Goal: Complete application form: Complete application form

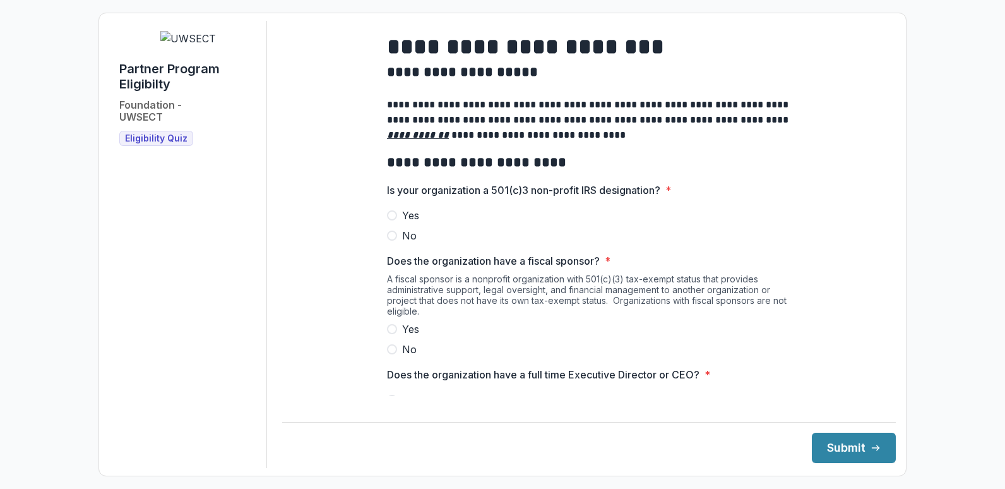
click at [392, 220] on span at bounding box center [392, 215] width 10 height 10
click at [392, 354] on span at bounding box center [392, 349] width 10 height 10
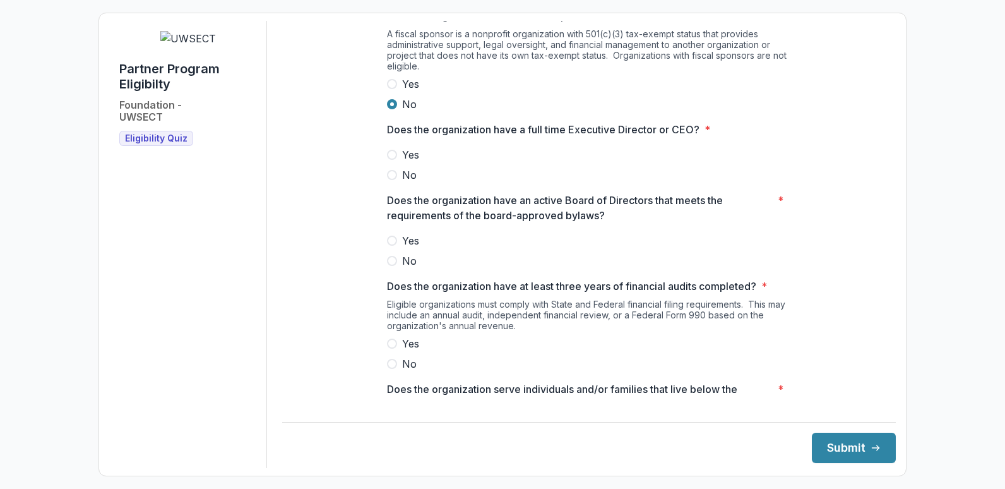
scroll to position [249, 0]
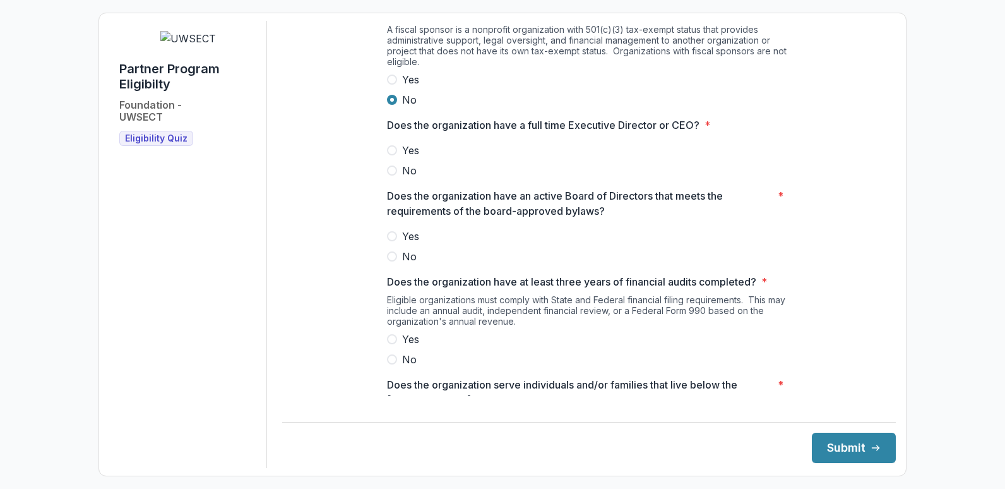
click at [393, 154] on label "Yes" at bounding box center [589, 150] width 404 height 15
click at [394, 240] on label "Yes" at bounding box center [589, 235] width 404 height 15
click at [395, 347] on label "Yes" at bounding box center [589, 338] width 404 height 15
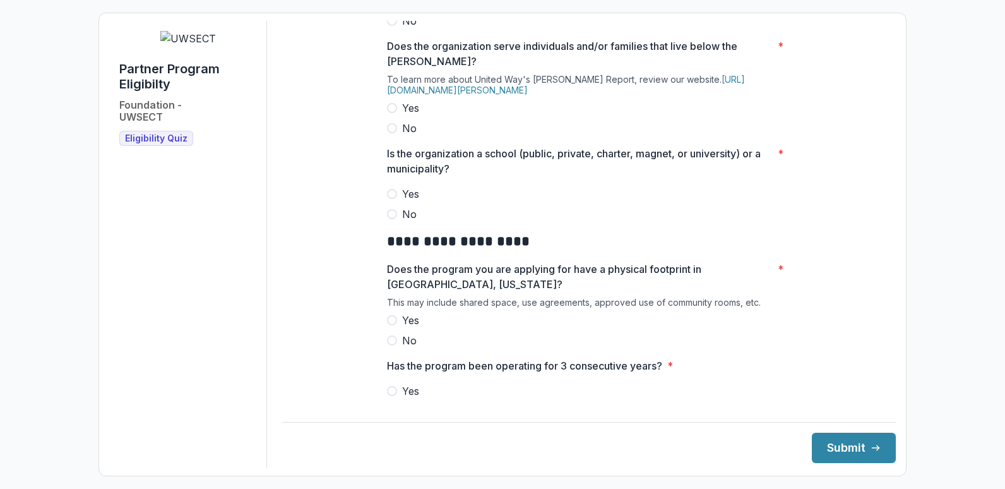
scroll to position [593, 0]
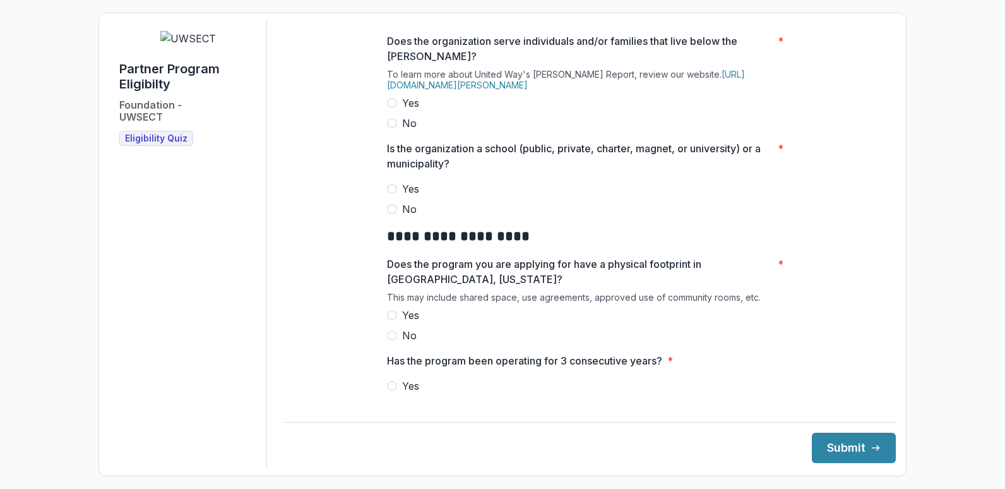
click at [388, 108] on span at bounding box center [392, 103] width 10 height 10
click at [390, 214] on span at bounding box center [392, 209] width 10 height 10
click at [390, 318] on label "Yes" at bounding box center [589, 314] width 404 height 15
click at [389, 391] on span at bounding box center [392, 386] width 10 height 10
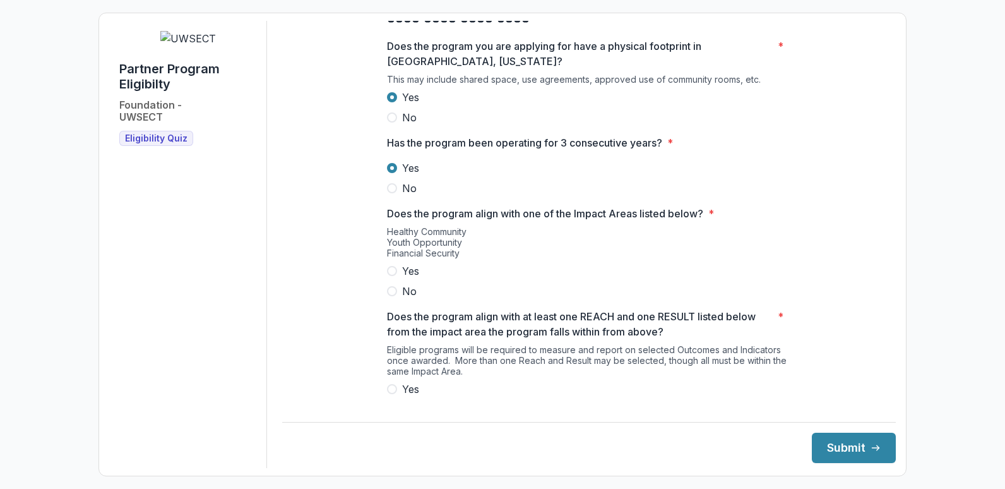
scroll to position [869, 0]
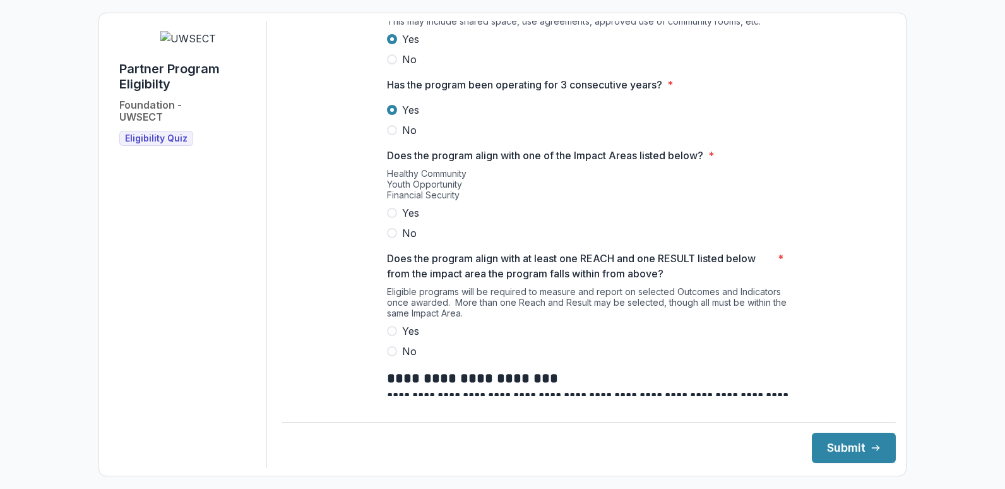
click at [387, 218] on span at bounding box center [392, 213] width 10 height 10
click at [387, 336] on span at bounding box center [392, 331] width 10 height 10
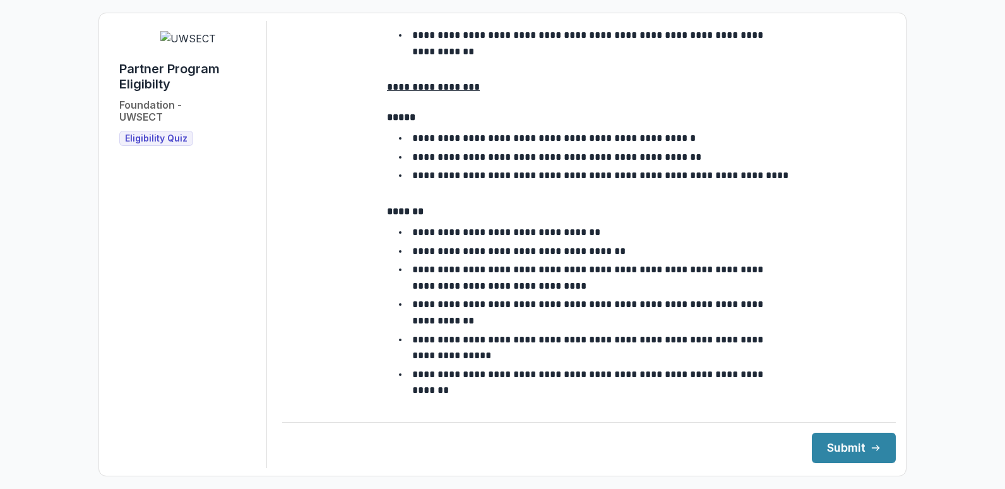
scroll to position [2271, 0]
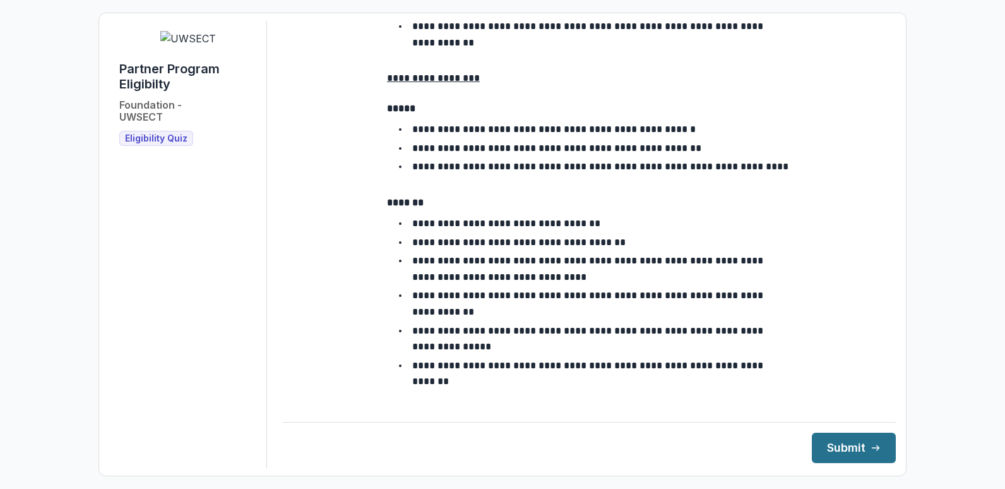
click at [851, 449] on button "Submit" at bounding box center [854, 447] width 84 height 30
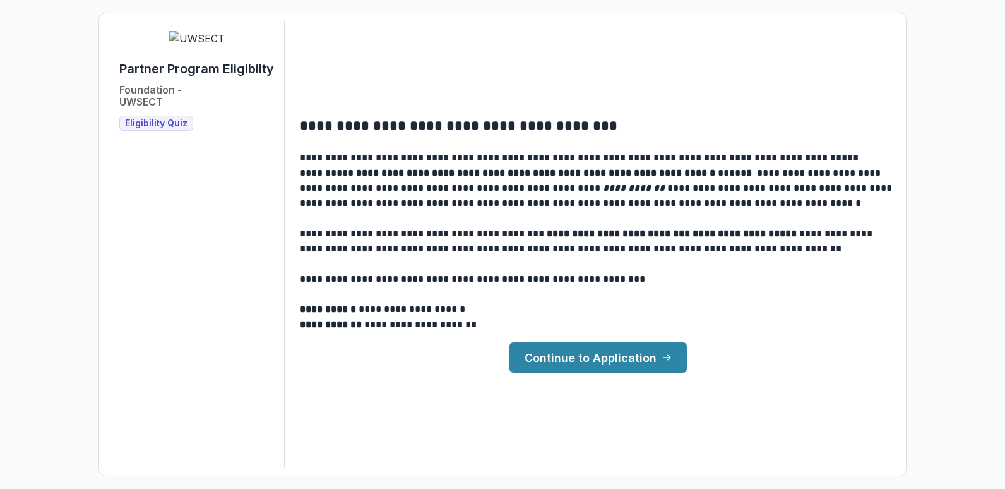
click at [590, 359] on link "Continue to Application" at bounding box center [597, 357] width 177 height 30
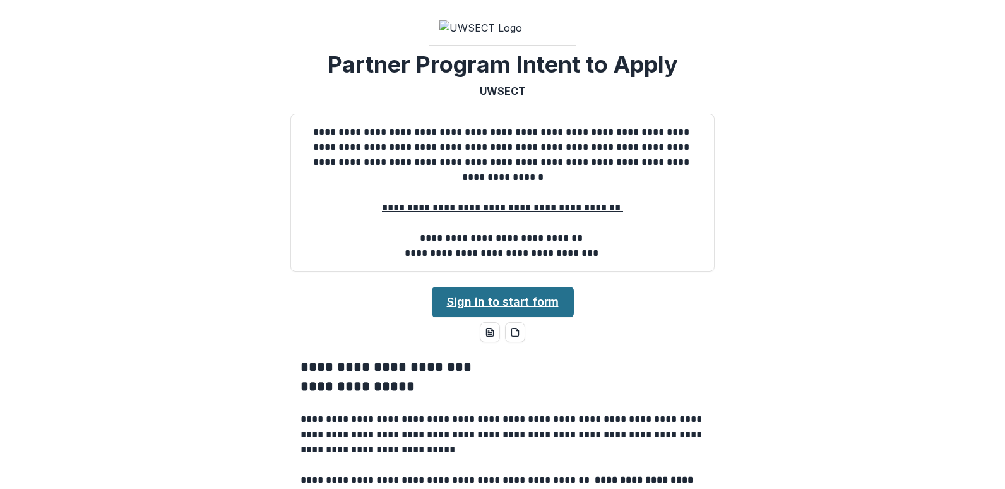
click at [499, 317] on link "Sign in to start form" at bounding box center [503, 302] width 142 height 30
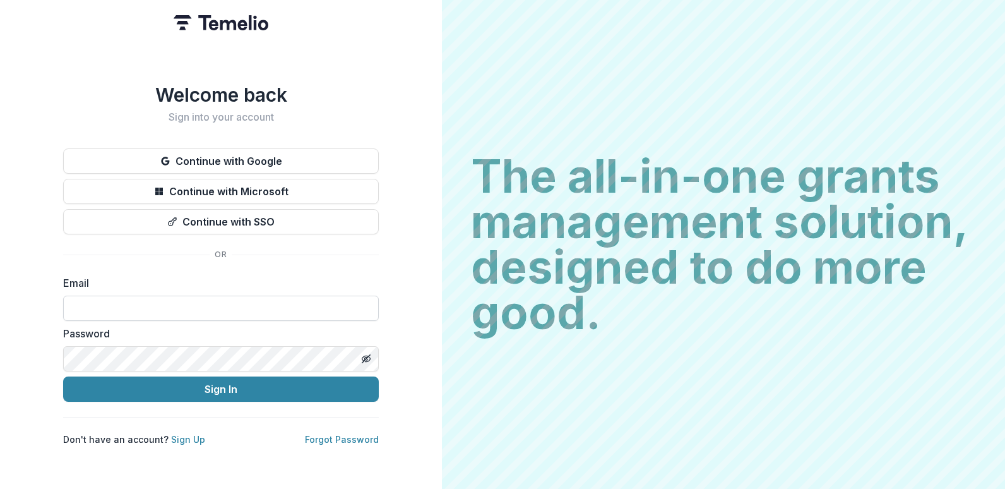
click at [191, 313] on input at bounding box center [221, 307] width 316 height 25
type input "**********"
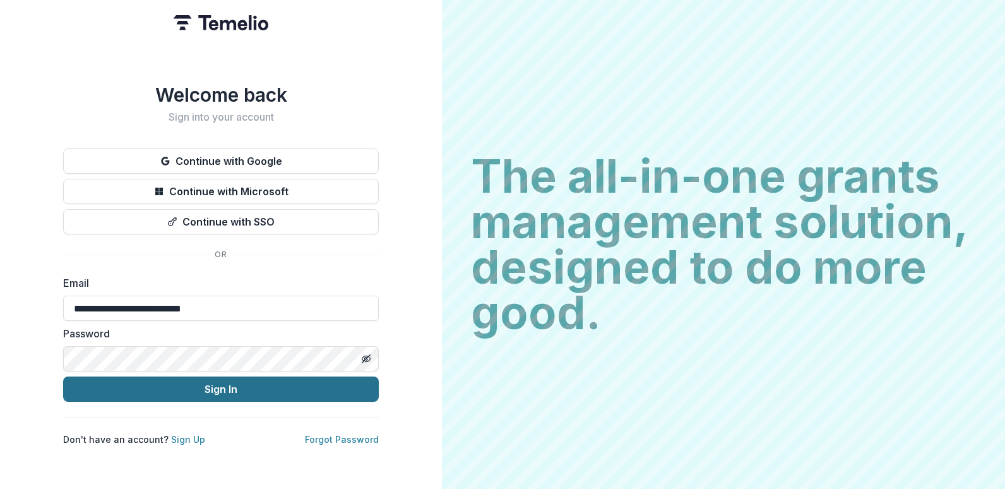
click at [210, 384] on button "Sign In" at bounding box center [221, 388] width 316 height 25
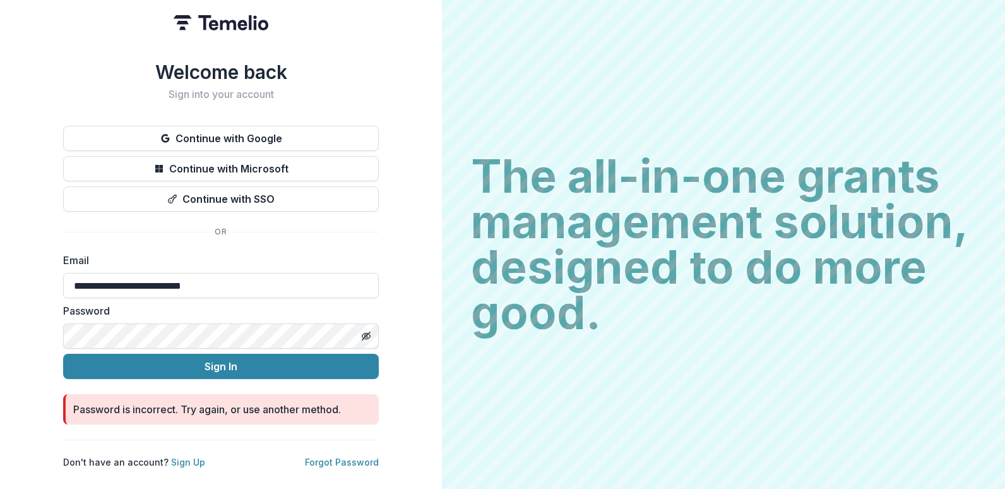
click at [38, 337] on div "**********" at bounding box center [221, 244] width 442 height 489
click at [364, 331] on icon "Toggle password visibility" at bounding box center [366, 336] width 10 height 10
click at [28, 332] on div "**********" at bounding box center [221, 244] width 442 height 489
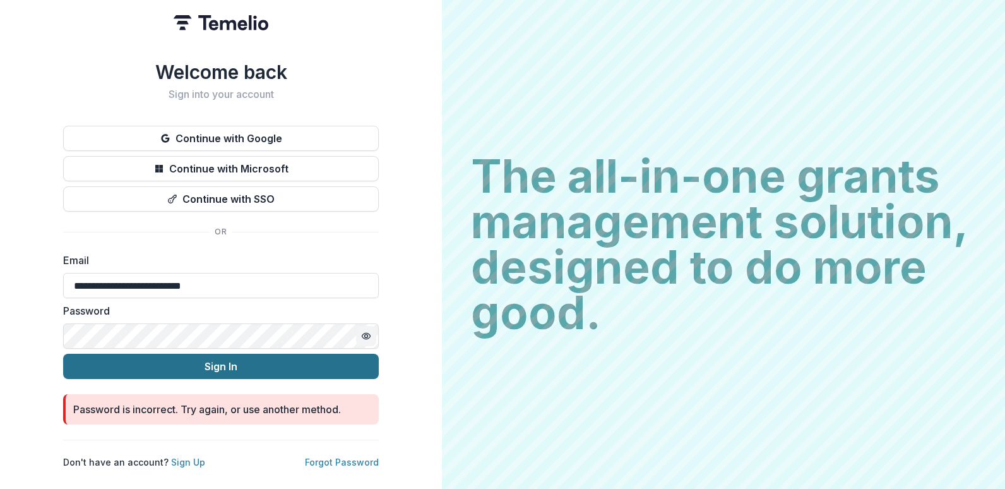
click at [81, 357] on button "Sign In" at bounding box center [221, 365] width 316 height 25
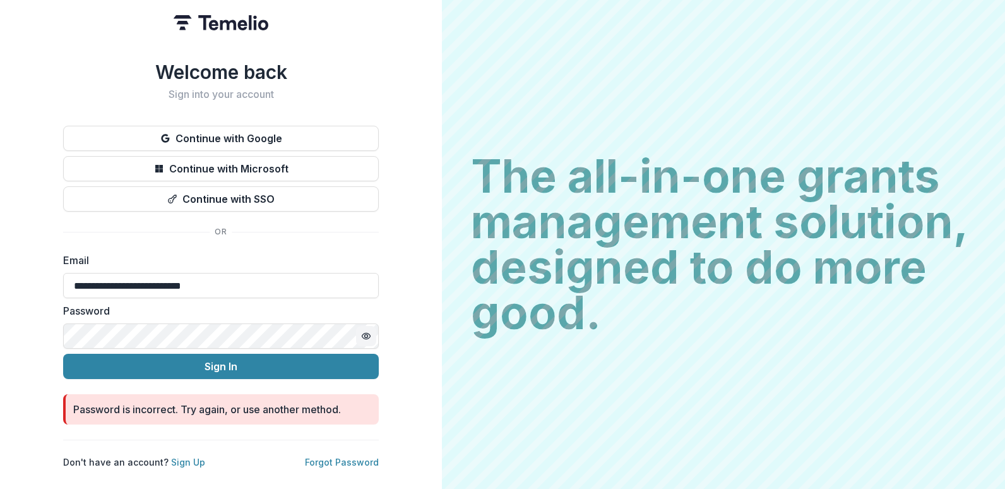
click at [319, 262] on label "Email" at bounding box center [217, 259] width 308 height 15
click at [186, 456] on link "Sign Up" at bounding box center [188, 461] width 34 height 11
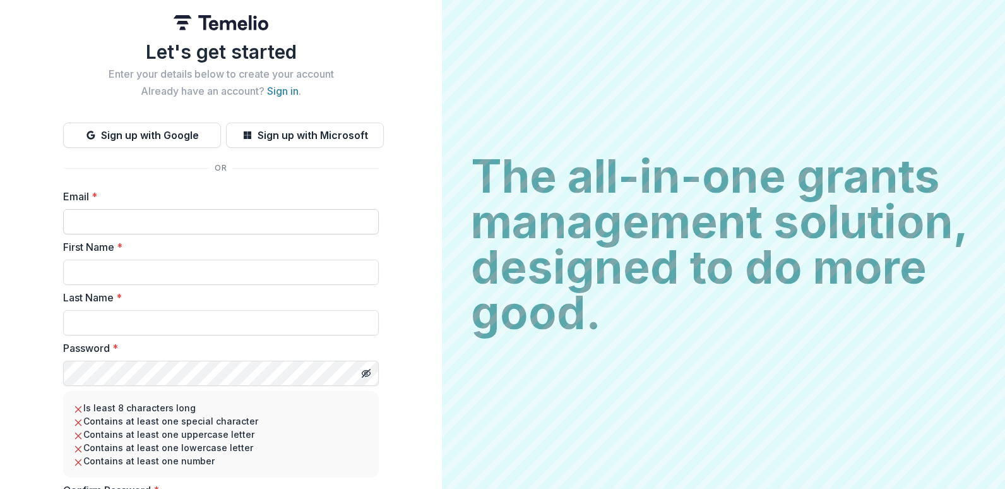
click at [167, 231] on input "Email *" at bounding box center [221, 221] width 316 height 25
type input "**********"
type input "*****"
type input "********"
drag, startPoint x: 442, startPoint y: 345, endPoint x: 442, endPoint y: 396, distance: 51.1
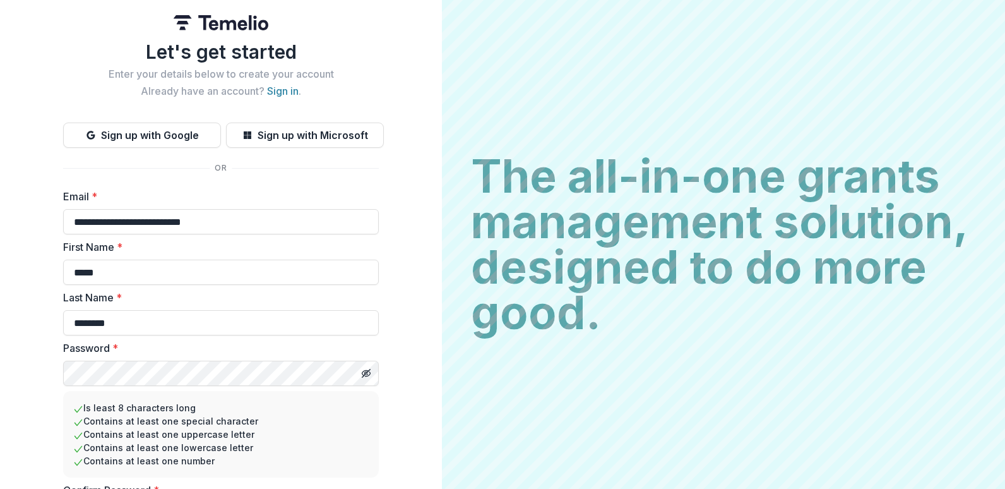
click at [442, 396] on div "The all-in-one grants management solution, designed to do more good. The all-in…" at bounding box center [723, 244] width 563 height 489
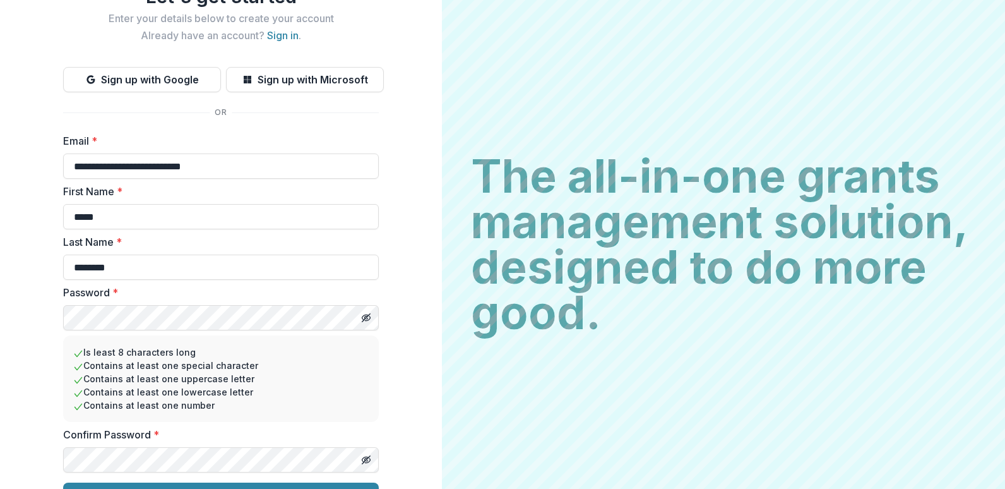
scroll to position [85, 0]
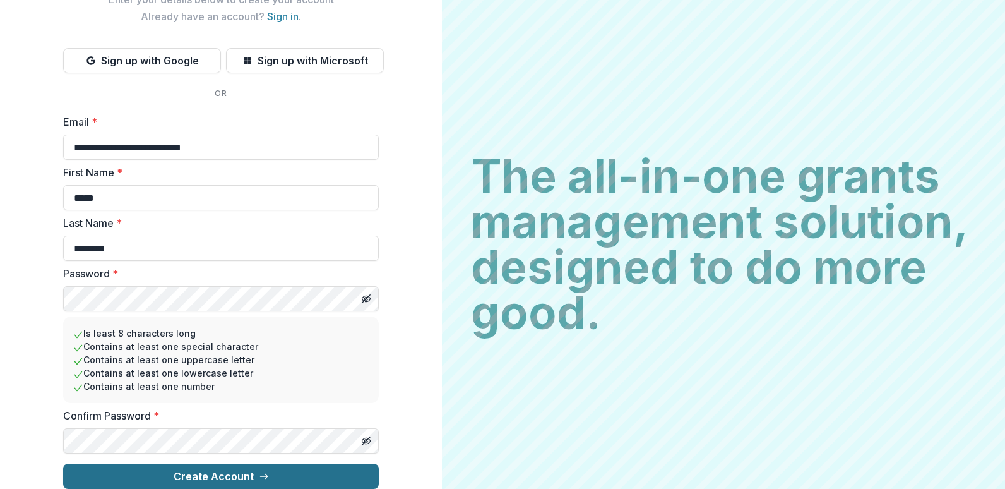
click at [259, 471] on icon "submit" at bounding box center [264, 476] width 10 height 10
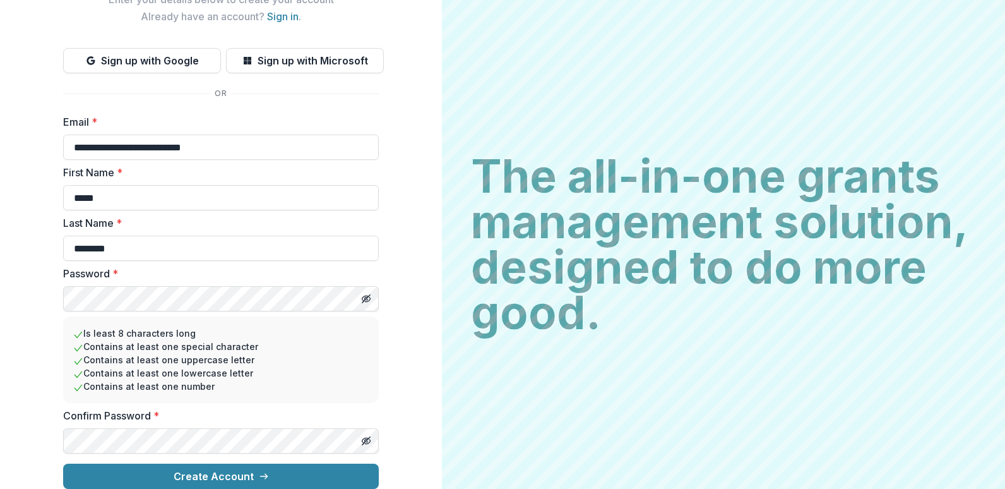
click at [8, 434] on div "**********" at bounding box center [221, 207] width 442 height 563
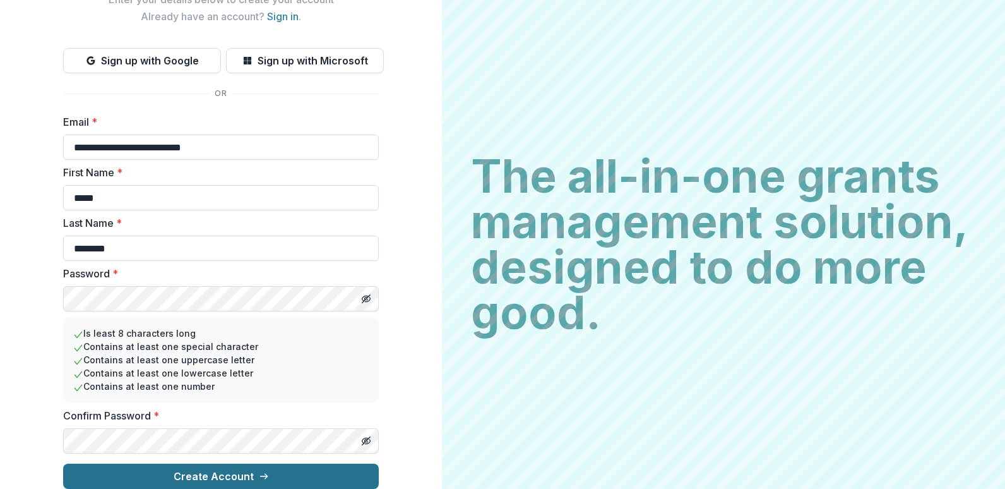
click at [169, 470] on button "Create Account" at bounding box center [221, 475] width 316 height 25
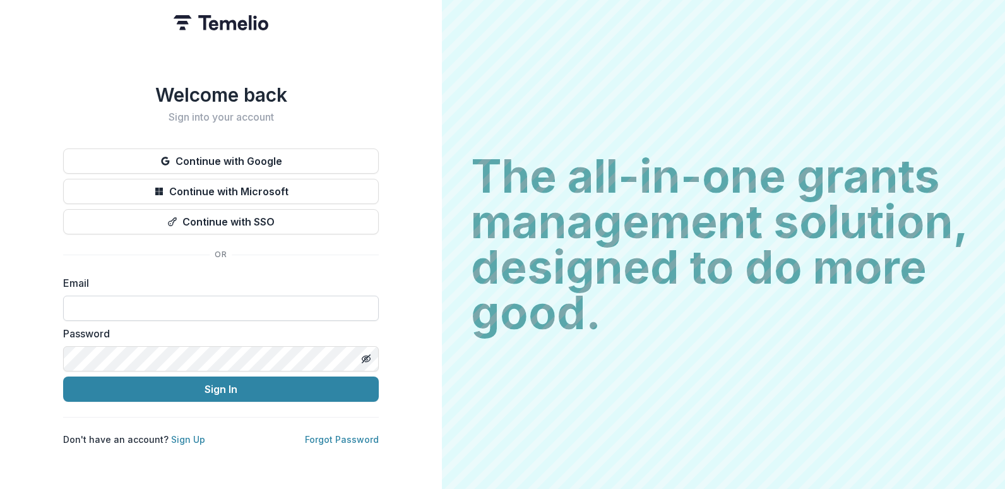
click at [205, 301] on input at bounding box center [221, 307] width 316 height 25
type input "**********"
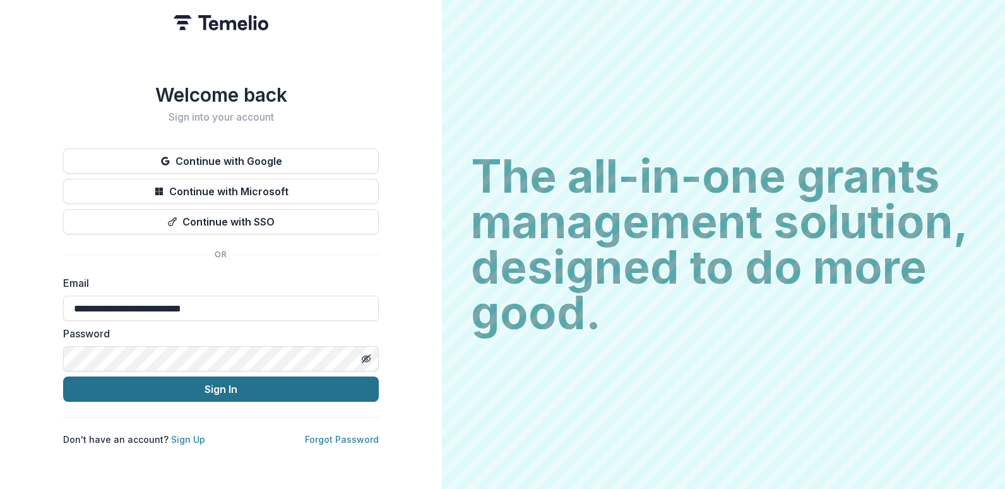
click at [312, 384] on button "Sign In" at bounding box center [221, 388] width 316 height 25
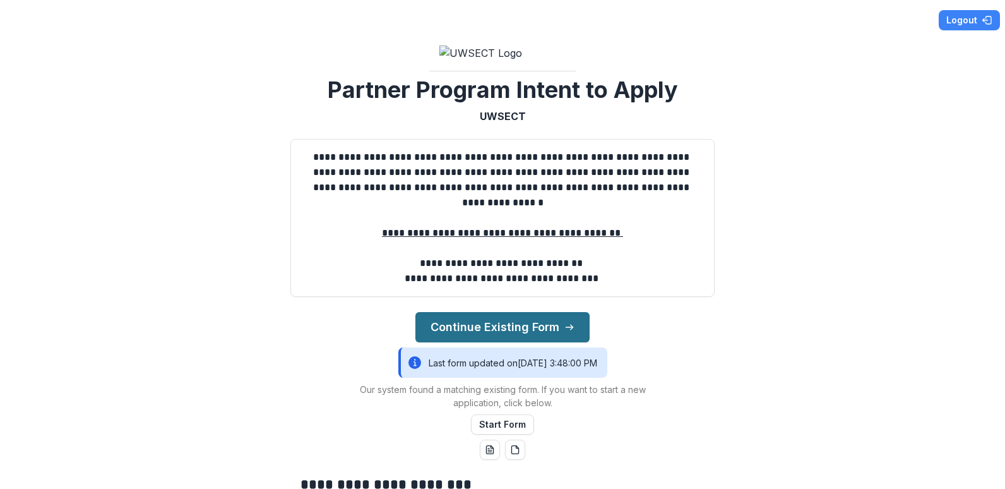
click at [533, 342] on button "Continue Existing Form" at bounding box center [502, 327] width 174 height 30
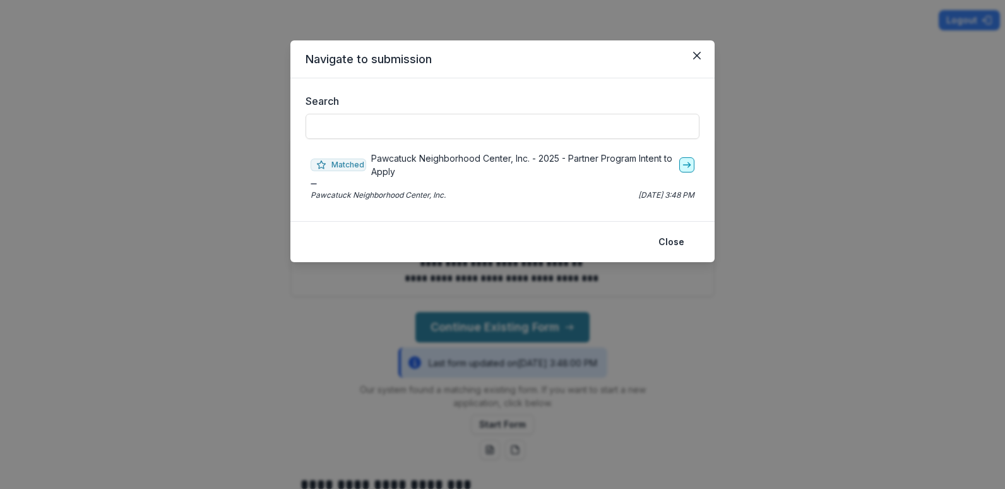
click at [687, 165] on line "go-to" at bounding box center [686, 165] width 7 height 0
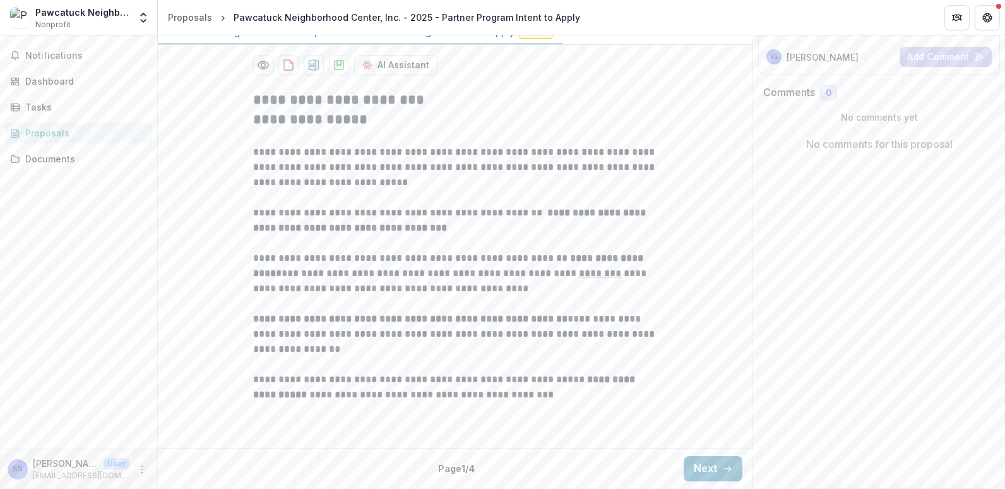
scroll to position [288, 0]
click at [694, 465] on button "Next" at bounding box center [713, 468] width 59 height 25
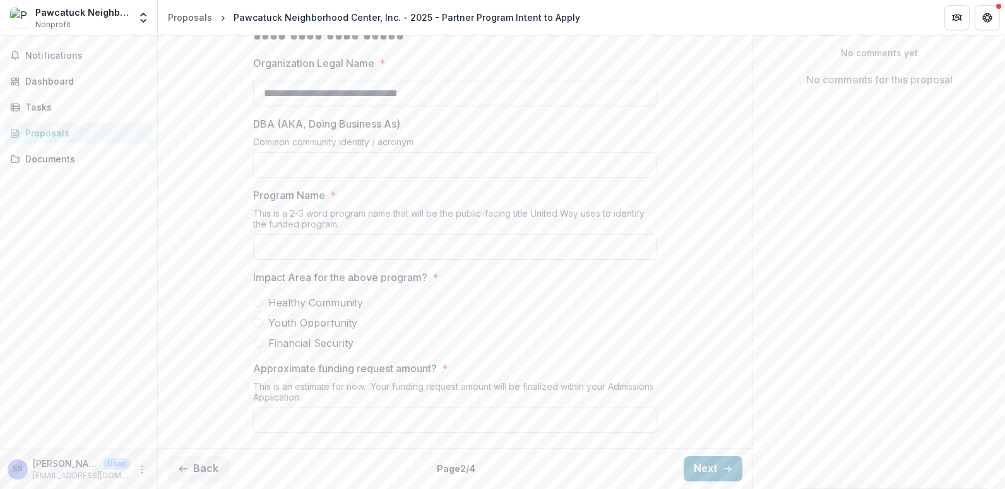
click at [434, 259] on input "Program Name *" at bounding box center [455, 246] width 404 height 25
type input "**********"
click at [255, 307] on span at bounding box center [258, 302] width 10 height 10
click at [302, 422] on input "Approximate funding request amount? *" at bounding box center [455, 419] width 404 height 25
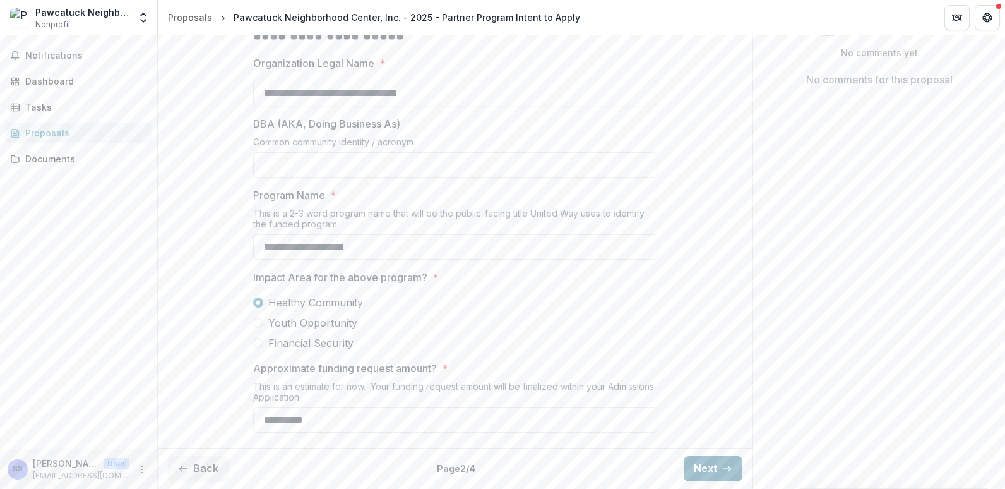
type input "*******"
click at [696, 467] on button "Next" at bounding box center [713, 468] width 59 height 25
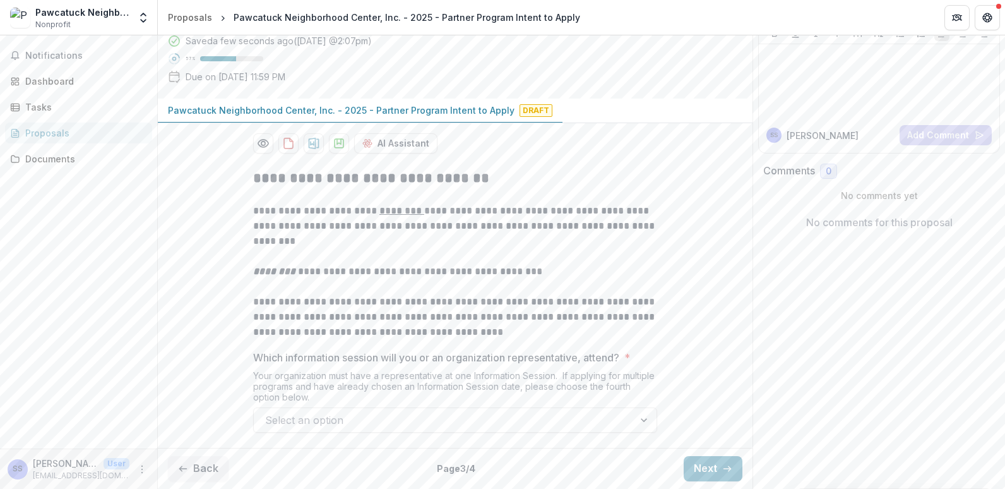
click at [641, 417] on div at bounding box center [645, 420] width 23 height 24
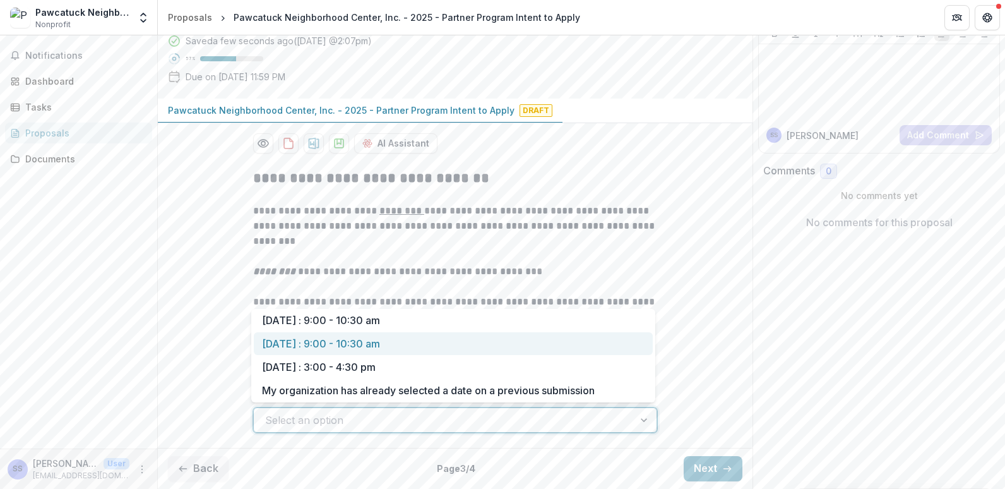
click at [417, 339] on div "[DATE] : 9:00 - 10:30 am" at bounding box center [453, 343] width 399 height 23
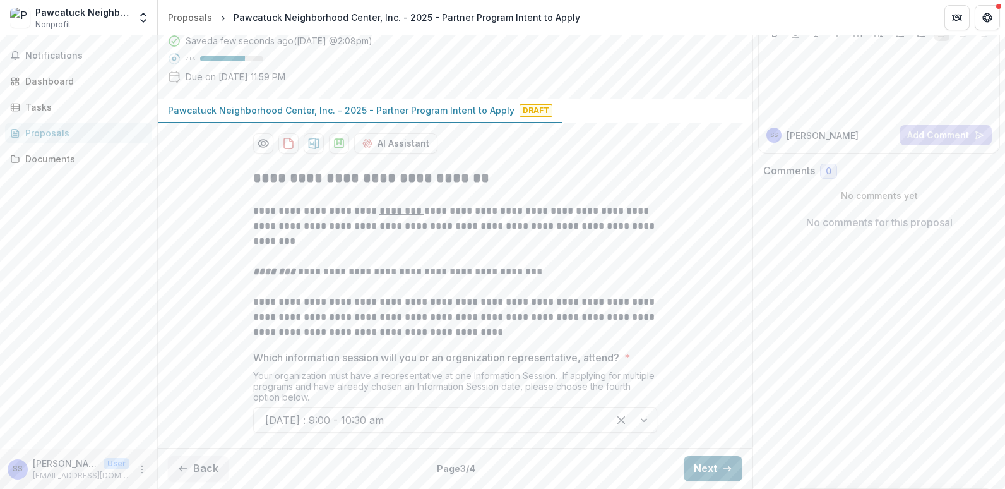
click at [701, 458] on button "Next" at bounding box center [713, 468] width 59 height 25
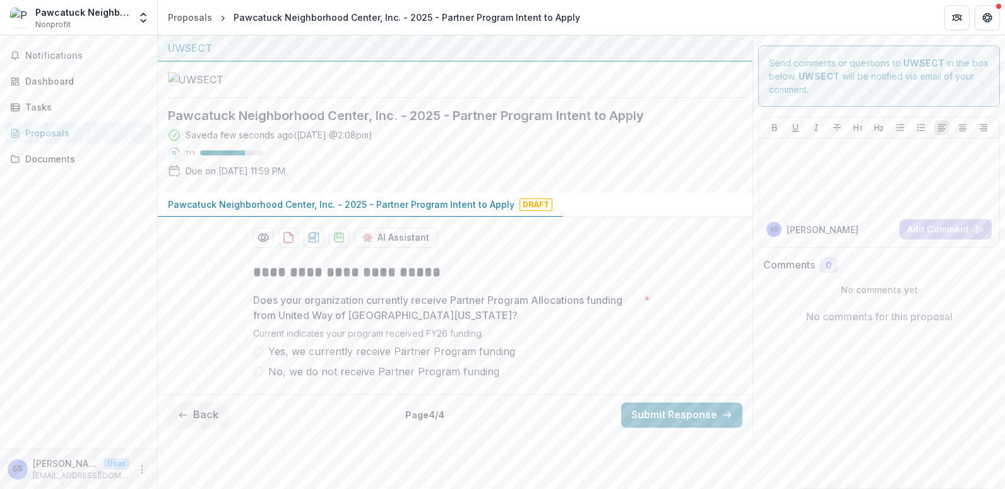
drag, startPoint x: 254, startPoint y: 403, endPoint x: 372, endPoint y: 416, distance: 118.7
click at [256, 356] on span at bounding box center [258, 351] width 10 height 10
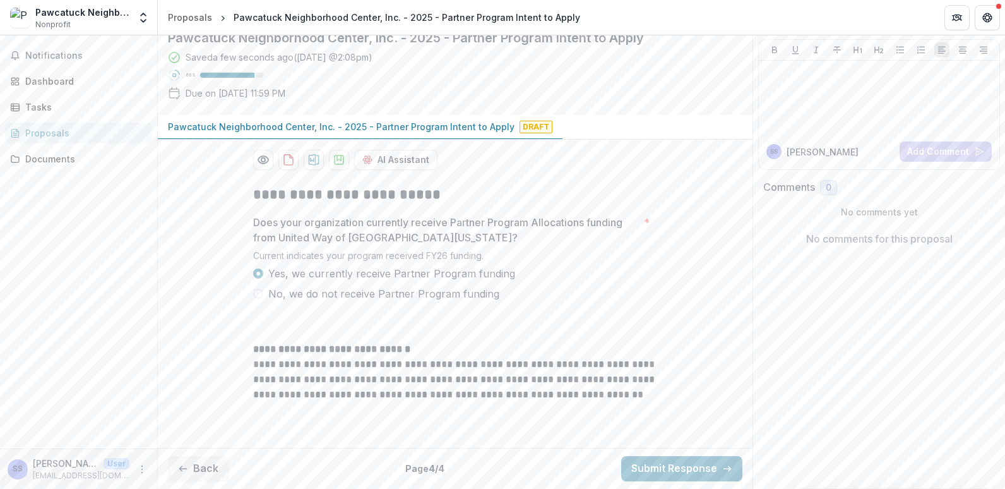
scroll to position [194, 0]
click at [687, 471] on button "Submit Response" at bounding box center [681, 468] width 121 height 25
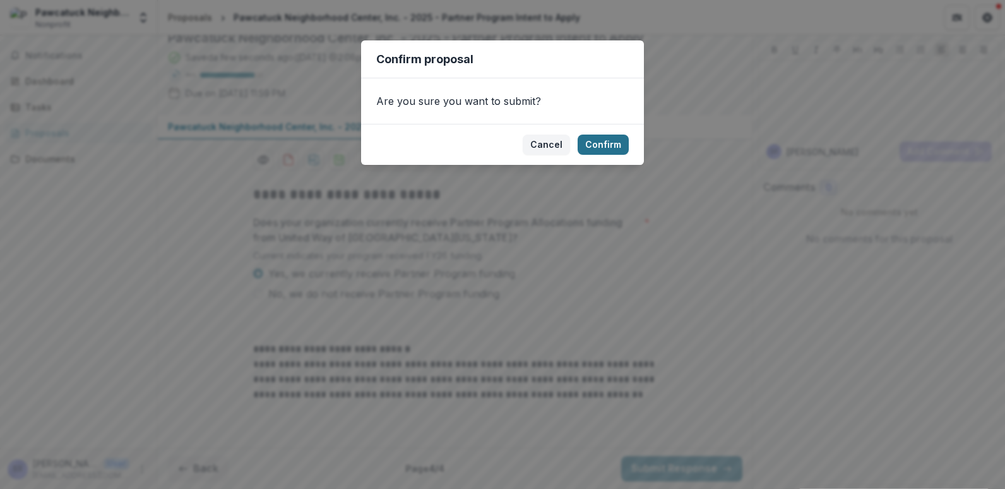
click at [596, 143] on button "Confirm" at bounding box center [603, 144] width 51 height 20
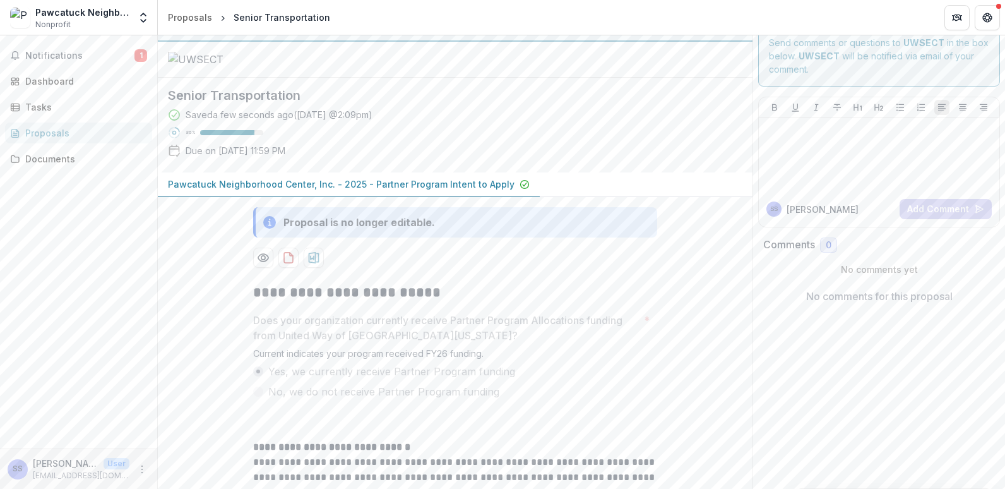
scroll to position [0, 0]
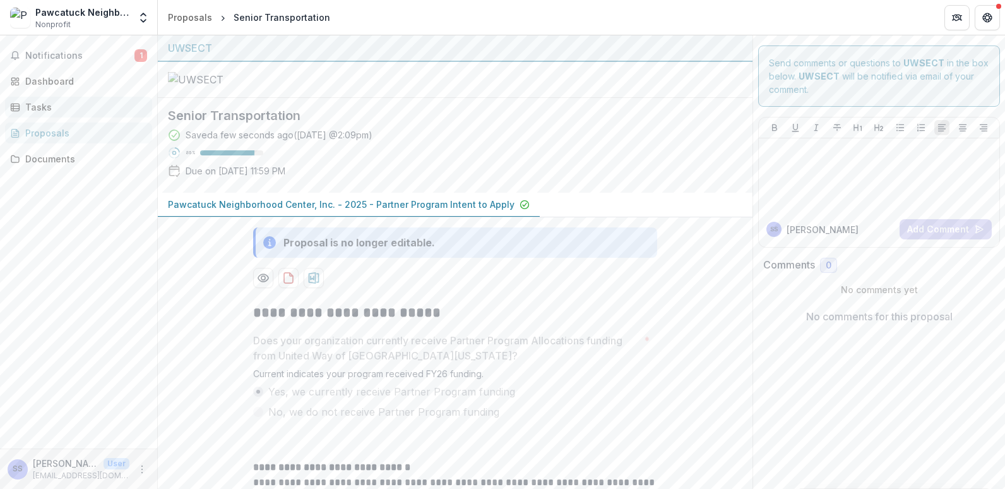
click at [32, 110] on div "Tasks" at bounding box center [83, 106] width 117 height 13
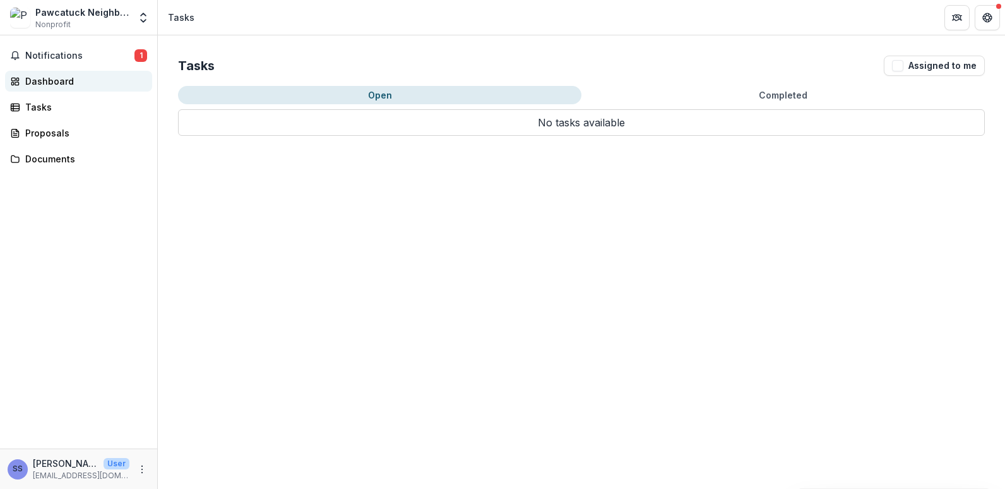
click at [52, 82] on div "Dashboard" at bounding box center [83, 80] width 117 height 13
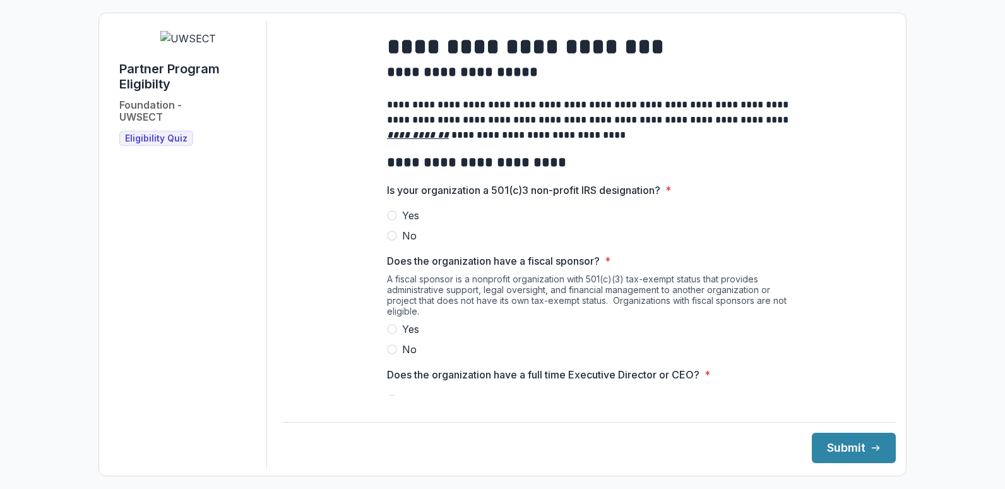
click at [388, 220] on span at bounding box center [392, 215] width 10 height 10
click at [390, 354] on span at bounding box center [392, 349] width 10 height 10
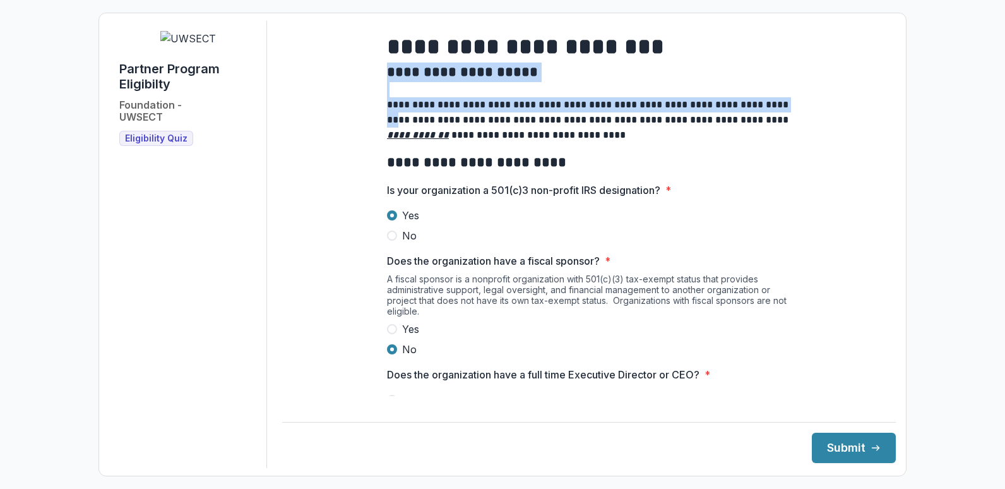
drag, startPoint x: 881, startPoint y: 67, endPoint x: 886, endPoint y: 115, distance: 48.2
click at [886, 115] on div "**********" at bounding box center [589, 244] width 614 height 447
drag, startPoint x: 886, startPoint y: 115, endPoint x: 872, endPoint y: 74, distance: 43.3
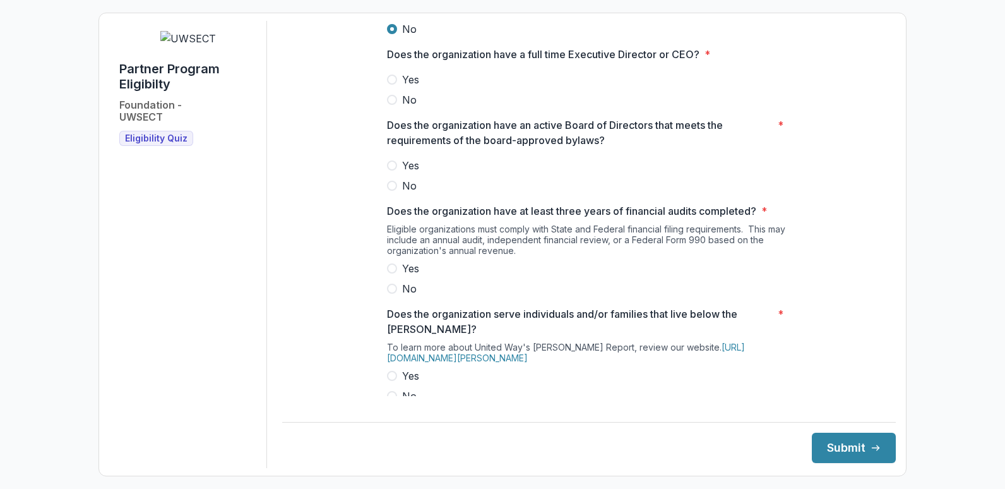
scroll to position [334, 0]
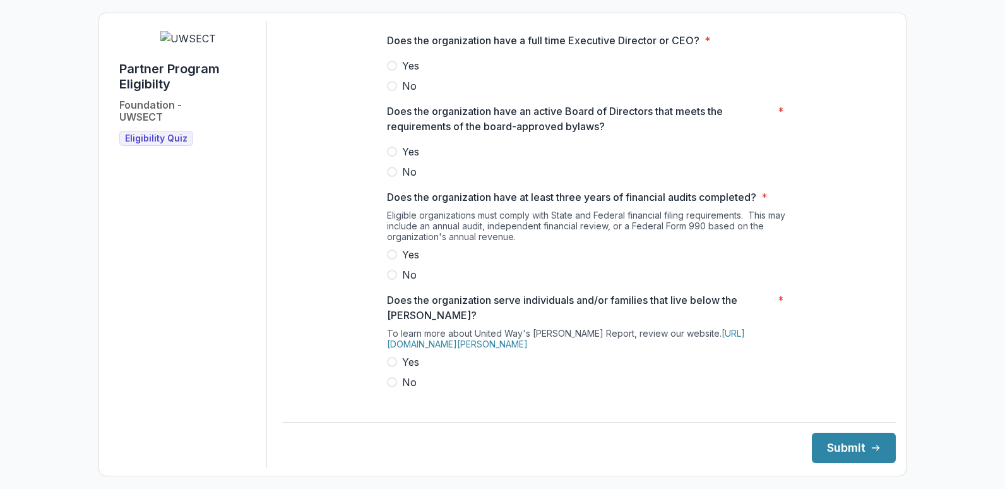
click at [391, 71] on span at bounding box center [392, 66] width 10 height 10
click at [390, 157] on span at bounding box center [392, 151] width 10 height 10
click at [392, 259] on span at bounding box center [392, 254] width 10 height 10
click at [390, 364] on label "Yes" at bounding box center [589, 361] width 404 height 15
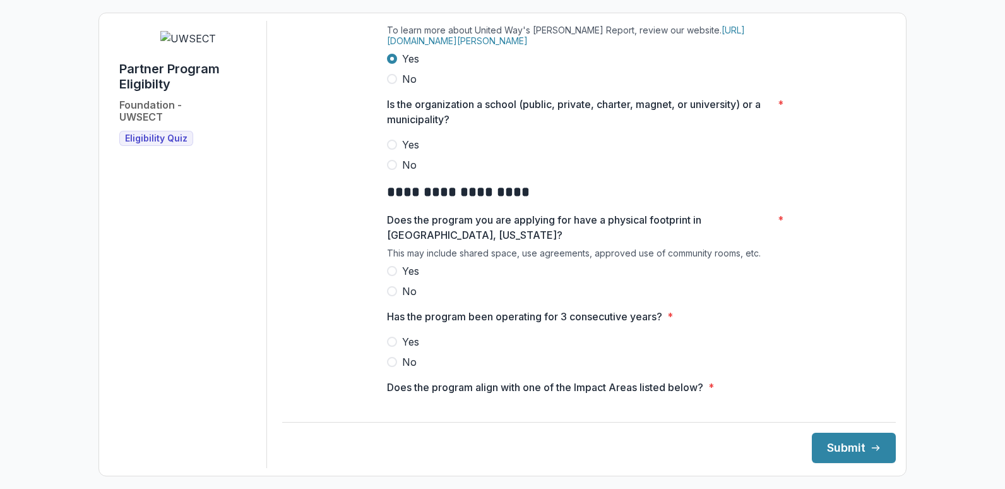
scroll to position [646, 0]
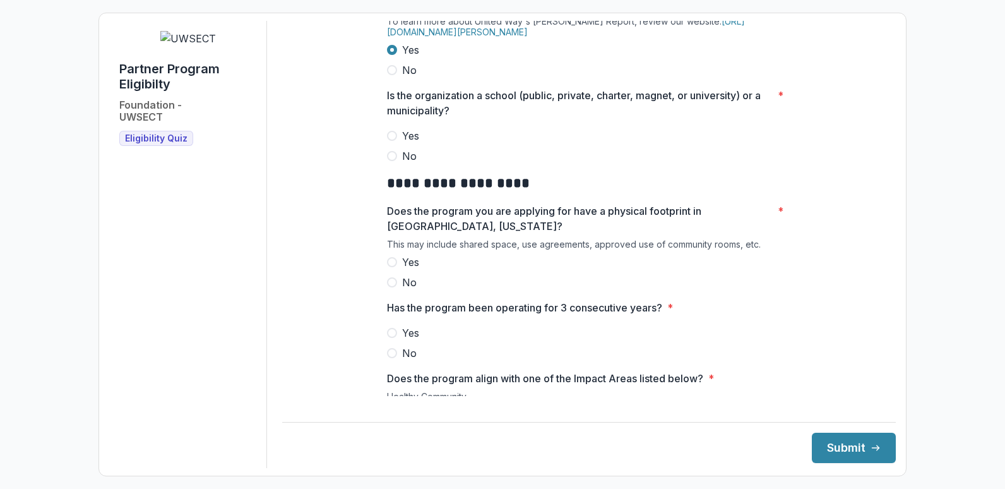
click at [389, 161] on span at bounding box center [392, 156] width 10 height 10
click at [387, 267] on span at bounding box center [392, 262] width 10 height 10
click at [389, 338] on span at bounding box center [392, 333] width 10 height 10
drag, startPoint x: 881, startPoint y: 153, endPoint x: 881, endPoint y: 190, distance: 36.6
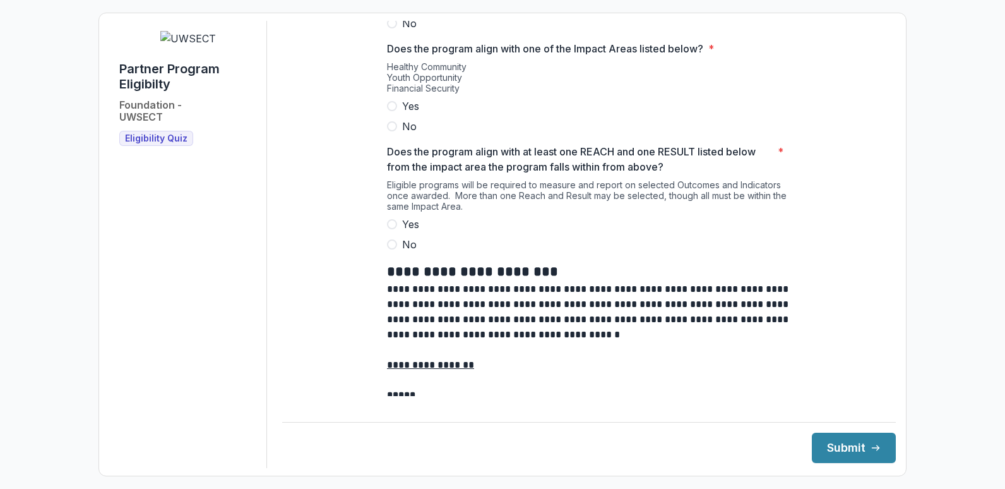
scroll to position [927, 0]
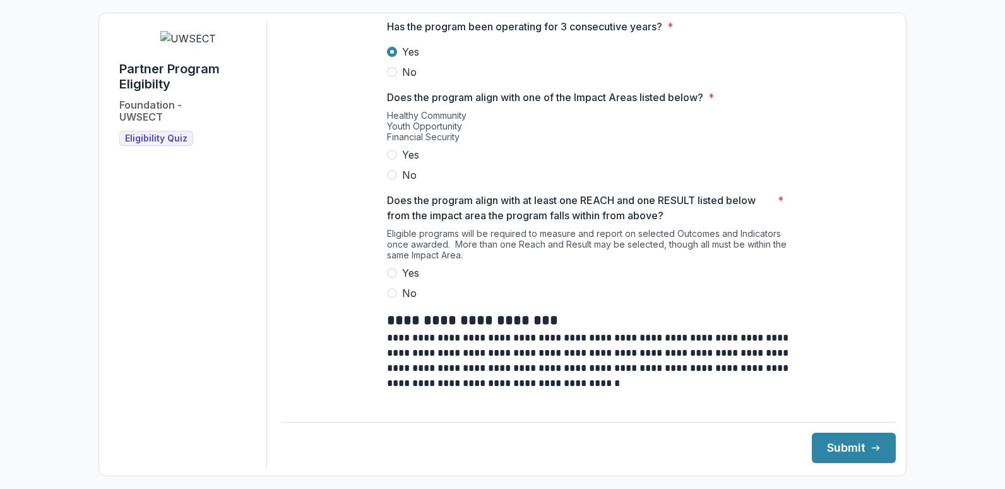
click at [391, 160] on span at bounding box center [392, 155] width 10 height 10
click at [393, 278] on span at bounding box center [392, 273] width 10 height 10
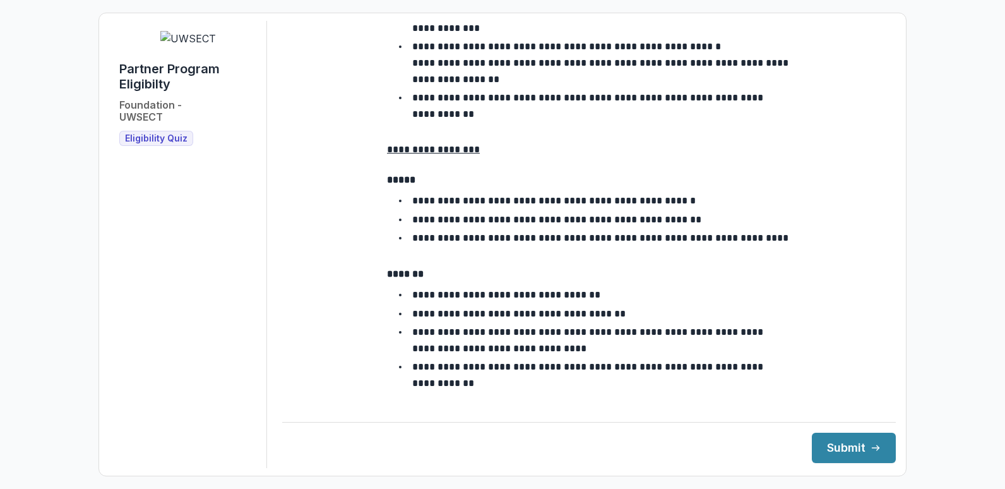
scroll to position [2271, 0]
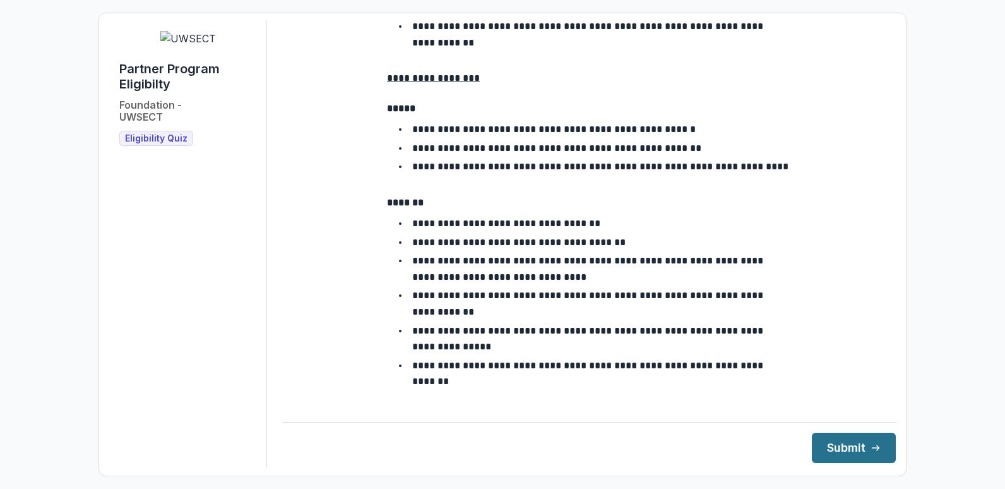
click at [836, 448] on button "Submit" at bounding box center [854, 447] width 84 height 30
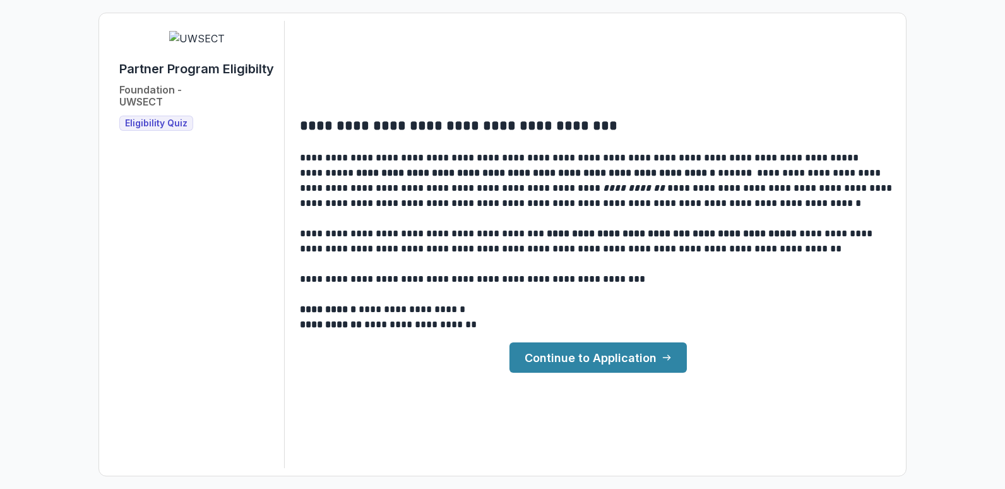
click at [583, 357] on link "Continue to Application" at bounding box center [597, 357] width 177 height 30
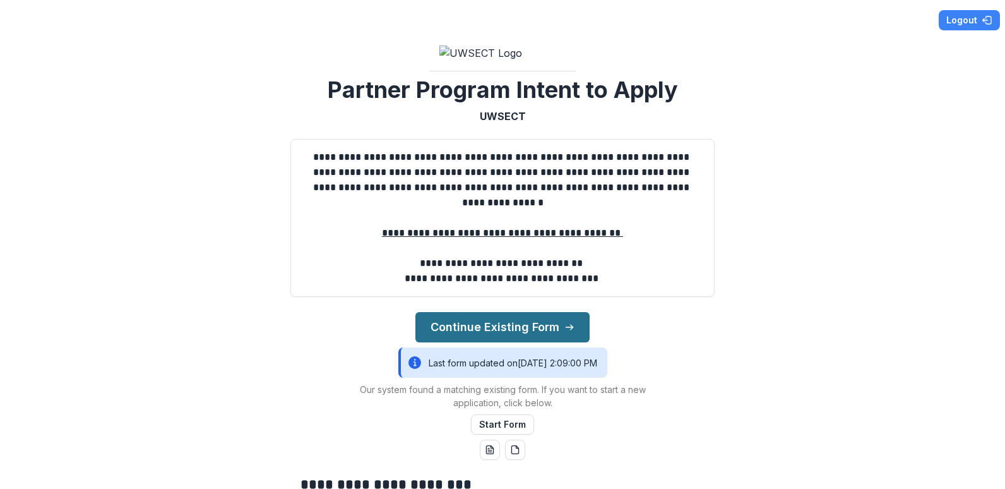
click at [522, 342] on button "Continue Existing Form" at bounding box center [502, 327] width 174 height 30
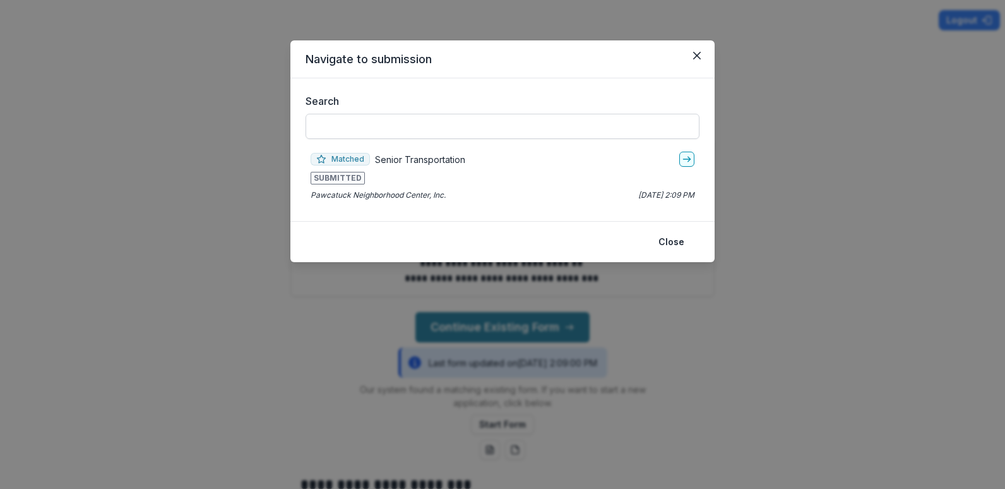
click at [429, 128] on input "Search" at bounding box center [502, 126] width 394 height 25
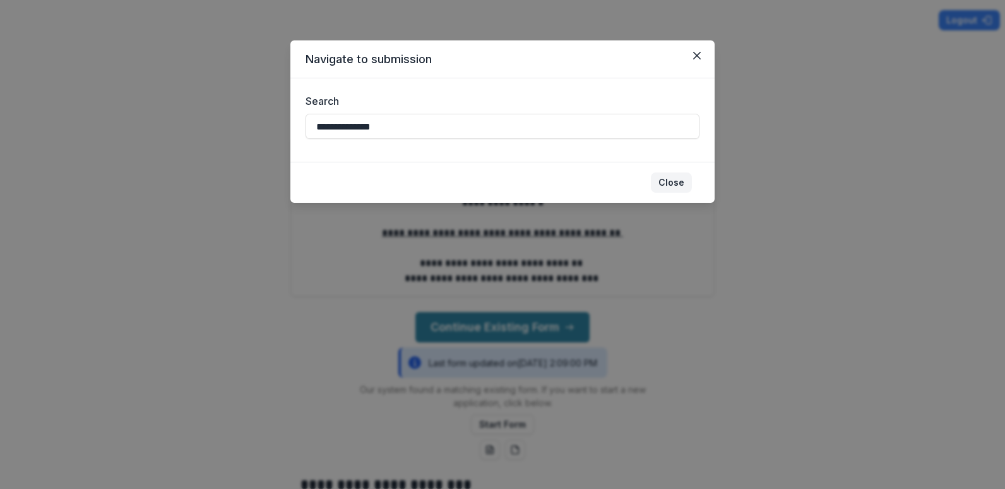
type input "**********"
click at [680, 179] on button "Close" at bounding box center [671, 182] width 41 height 20
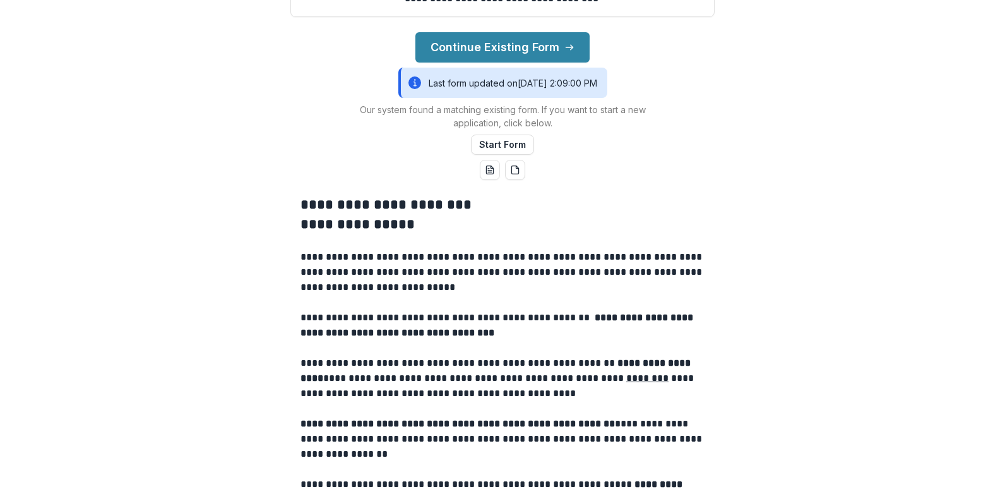
scroll to position [282, 0]
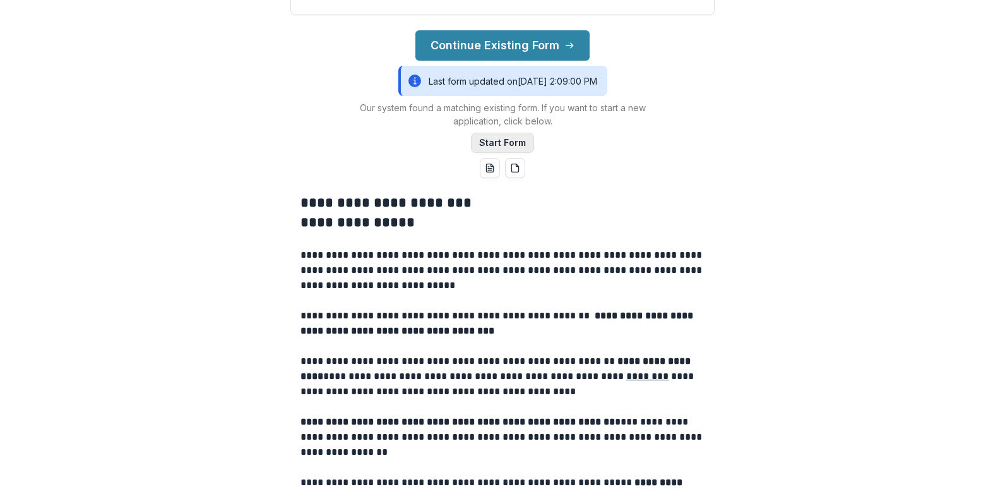
click at [511, 153] on button "Start Form" at bounding box center [502, 143] width 63 height 20
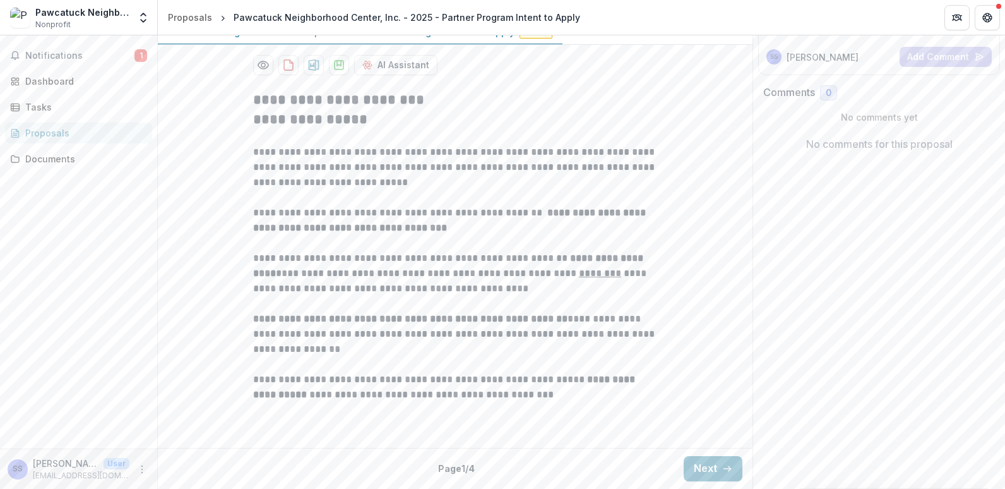
scroll to position [288, 0]
drag, startPoint x: 834, startPoint y: 346, endPoint x: 701, endPoint y: 510, distance: 211.3
click at [701, 488] on html "**********" at bounding box center [502, 244] width 1005 height 489
drag, startPoint x: 701, startPoint y: 510, endPoint x: 699, endPoint y: 471, distance: 38.6
click at [699, 471] on button "Next" at bounding box center [713, 468] width 59 height 25
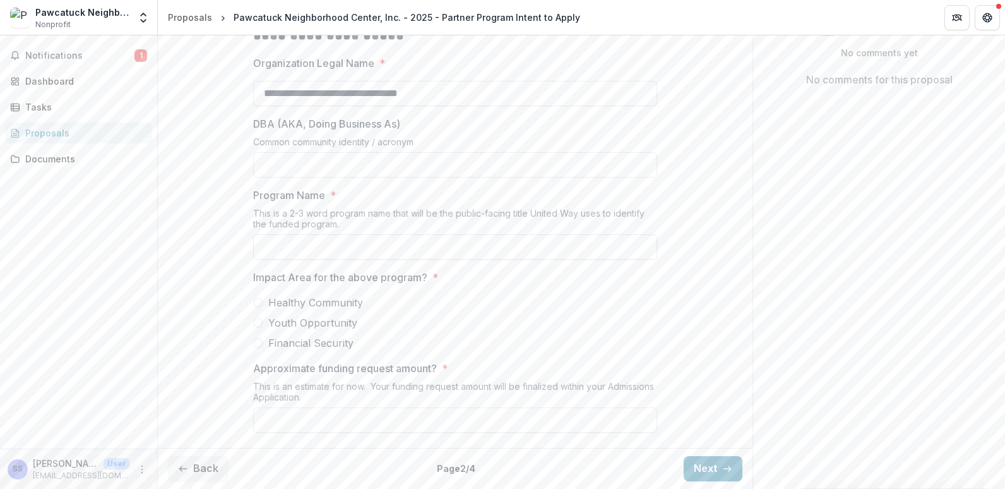
click at [321, 259] on input "Program Name *" at bounding box center [455, 246] width 404 height 25
type input "**********"
click at [259, 307] on span at bounding box center [258, 302] width 10 height 10
click at [254, 348] on span at bounding box center [258, 343] width 10 height 10
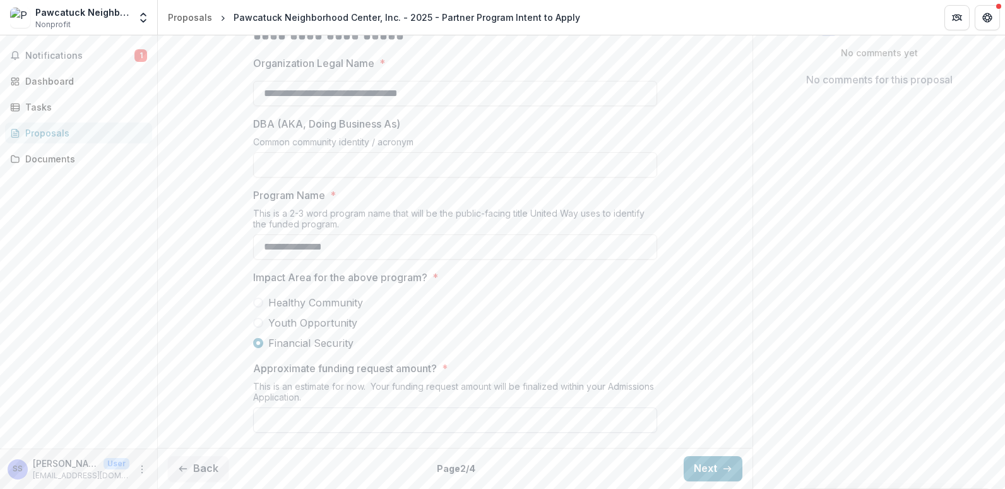
click at [423, 417] on input "Approximate funding request amount? *" at bounding box center [455, 419] width 404 height 25
type input "******"
click at [716, 472] on button "Next" at bounding box center [713, 468] width 59 height 25
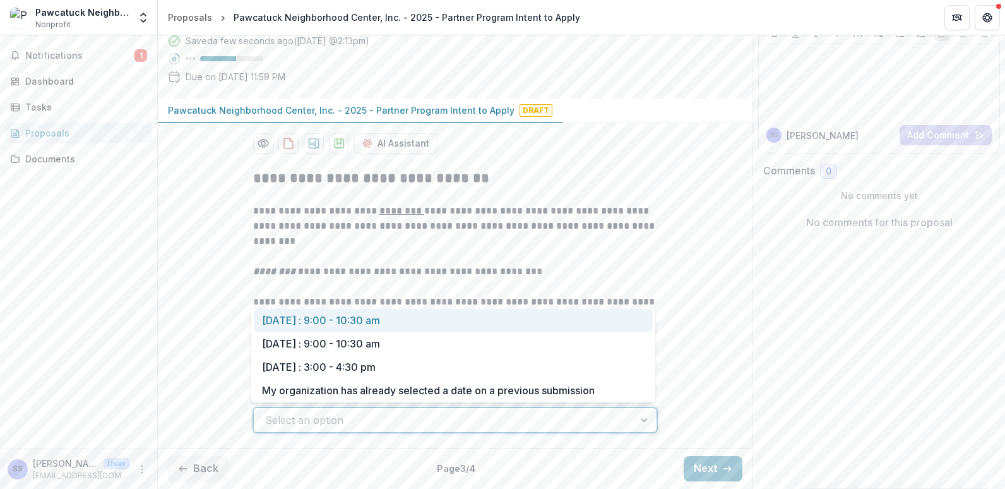
click at [643, 420] on div at bounding box center [645, 420] width 23 height 24
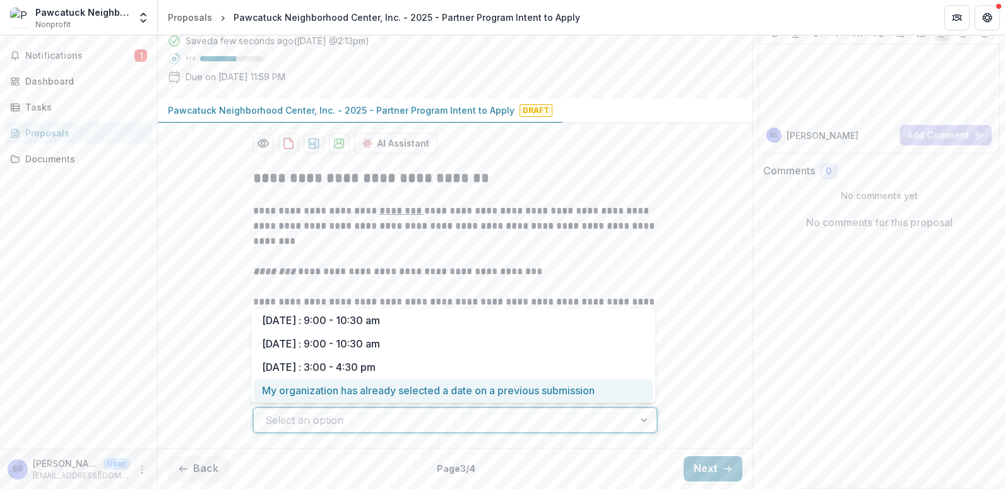
click at [571, 390] on div "My organization has already selected a date on a previous submission" at bounding box center [453, 390] width 399 height 23
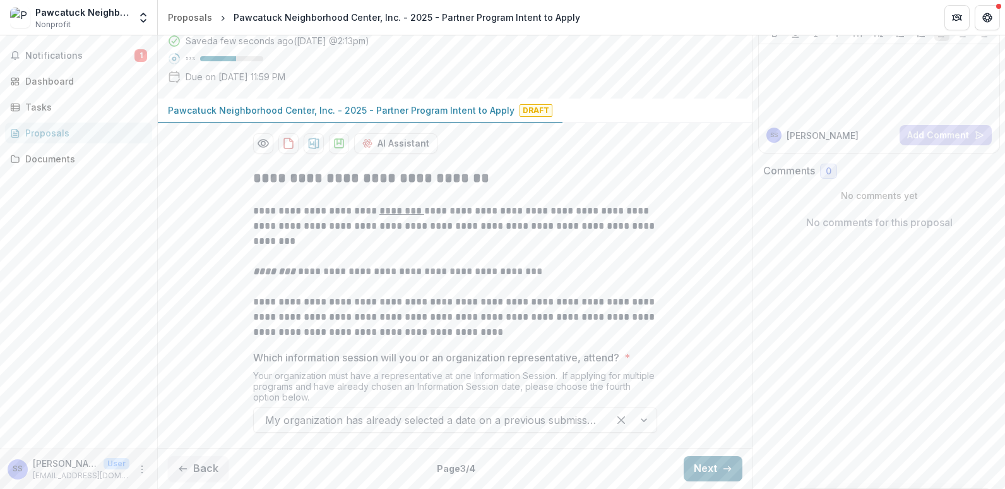
click at [712, 466] on button "Next" at bounding box center [713, 468] width 59 height 25
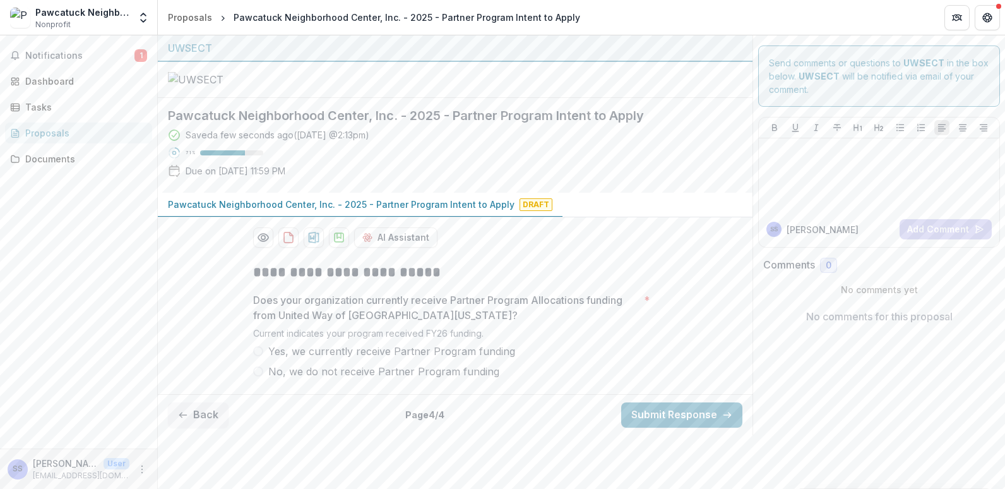
click at [265, 359] on label "Yes, we currently receive Partner Program funding" at bounding box center [455, 350] width 404 height 15
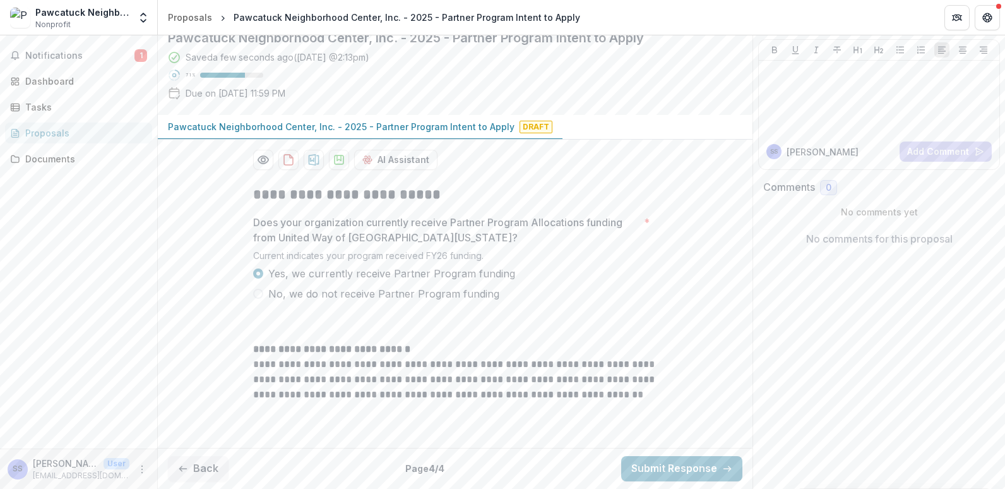
scroll to position [194, 0]
click at [650, 468] on button "Submit Response" at bounding box center [681, 468] width 121 height 25
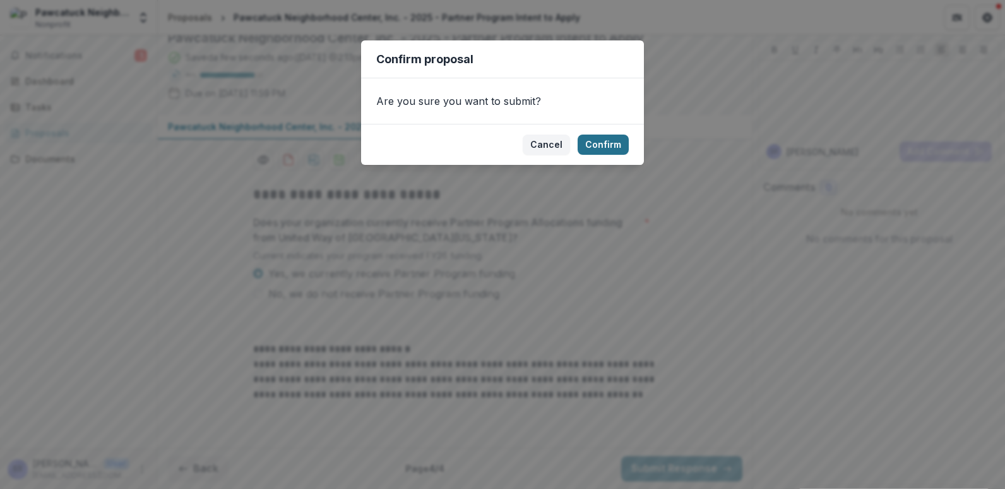
click at [615, 143] on button "Confirm" at bounding box center [603, 144] width 51 height 20
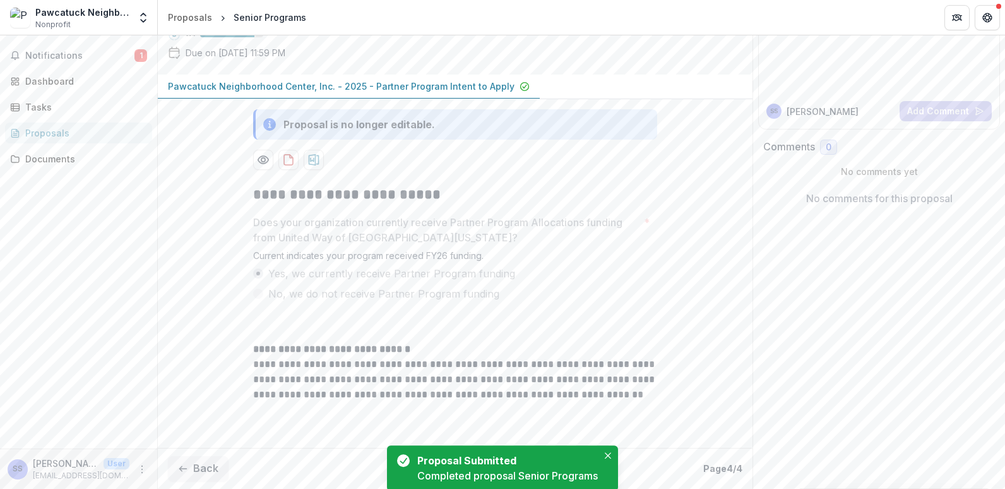
scroll to position [234, 0]
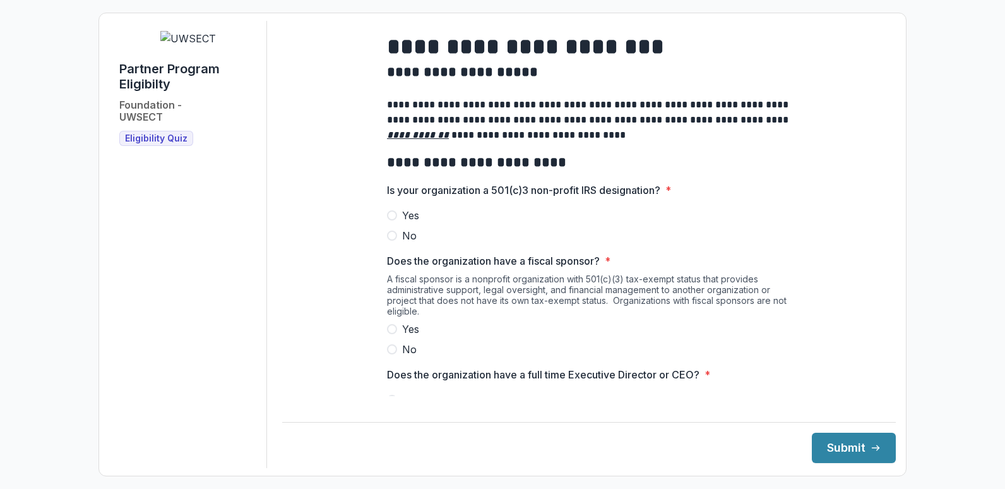
click at [391, 220] on span at bounding box center [392, 215] width 10 height 10
click at [388, 354] on span at bounding box center [392, 349] width 10 height 10
drag, startPoint x: 881, startPoint y: 73, endPoint x: 884, endPoint y: 103, distance: 29.8
click at [884, 103] on main "**********" at bounding box center [589, 208] width 614 height 375
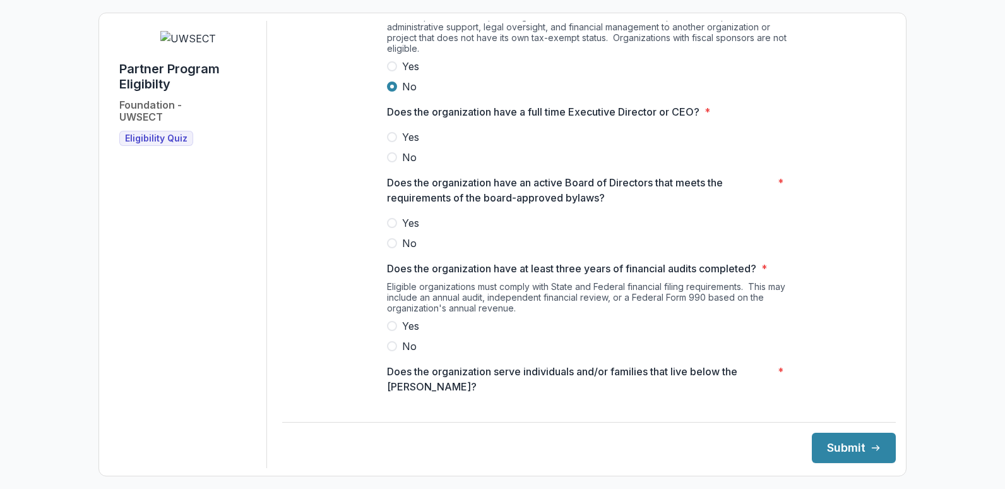
scroll to position [329, 0]
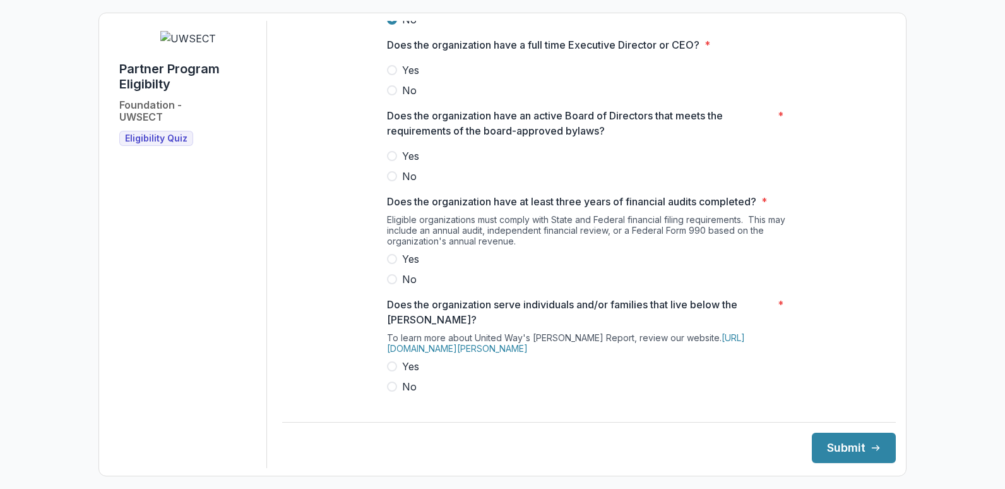
click at [389, 75] on span at bounding box center [392, 70] width 10 height 10
click at [391, 159] on label "Yes" at bounding box center [589, 155] width 404 height 15
click at [392, 278] on div "Yes No" at bounding box center [589, 268] width 404 height 35
click at [393, 264] on span at bounding box center [392, 259] width 10 height 10
click at [391, 371] on span at bounding box center [392, 366] width 10 height 10
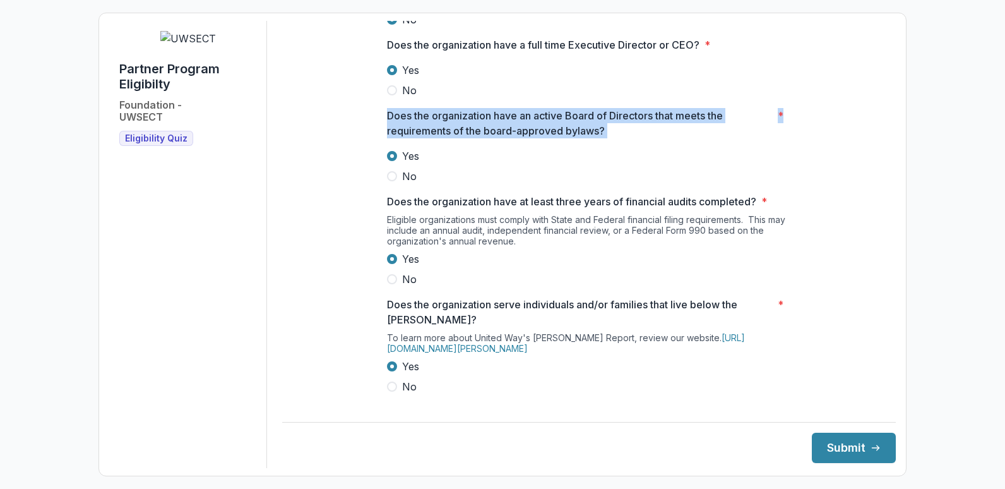
drag, startPoint x: 881, startPoint y: 112, endPoint x: 883, endPoint y: 134, distance: 21.5
click at [883, 134] on main "**********" at bounding box center [589, 208] width 614 height 375
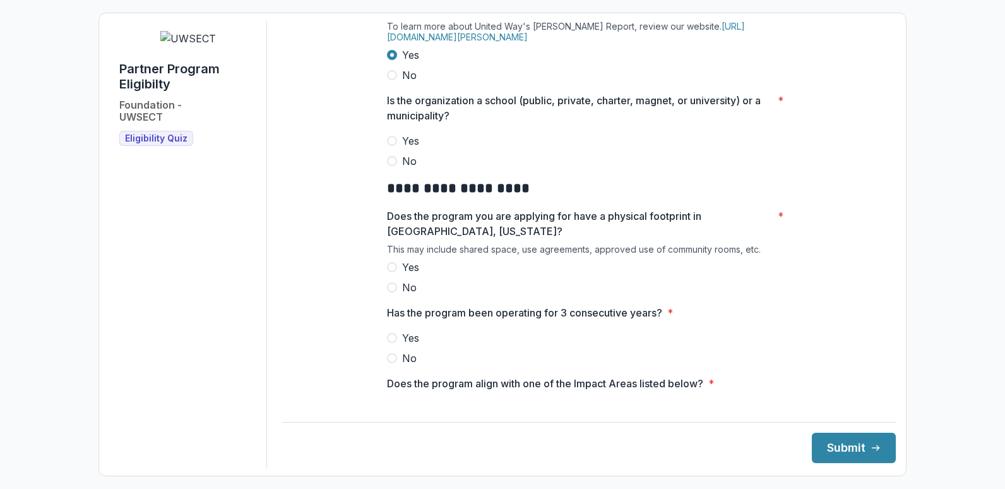
scroll to position [721, 0]
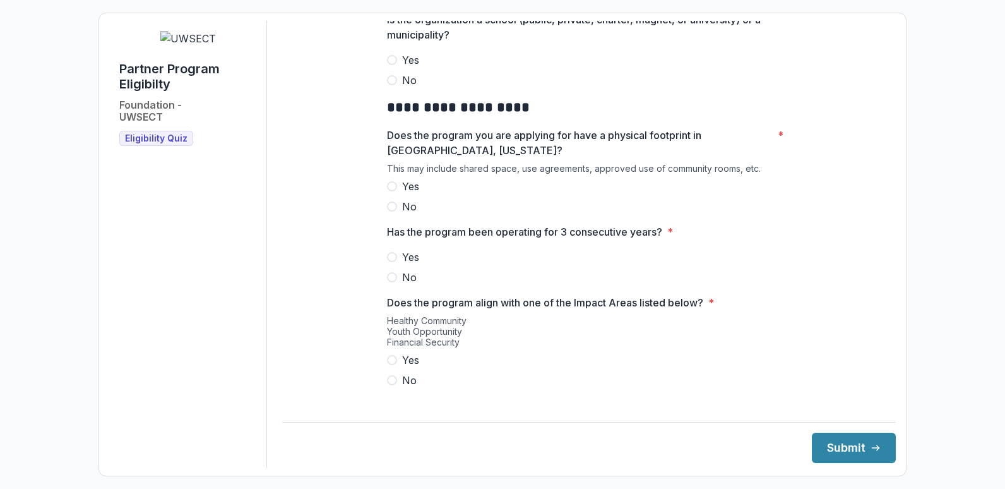
click at [393, 85] on span at bounding box center [392, 80] width 10 height 10
click at [391, 191] on span at bounding box center [392, 186] width 10 height 10
click at [393, 262] on span at bounding box center [392, 257] width 10 height 10
click at [388, 365] on span at bounding box center [392, 360] width 10 height 10
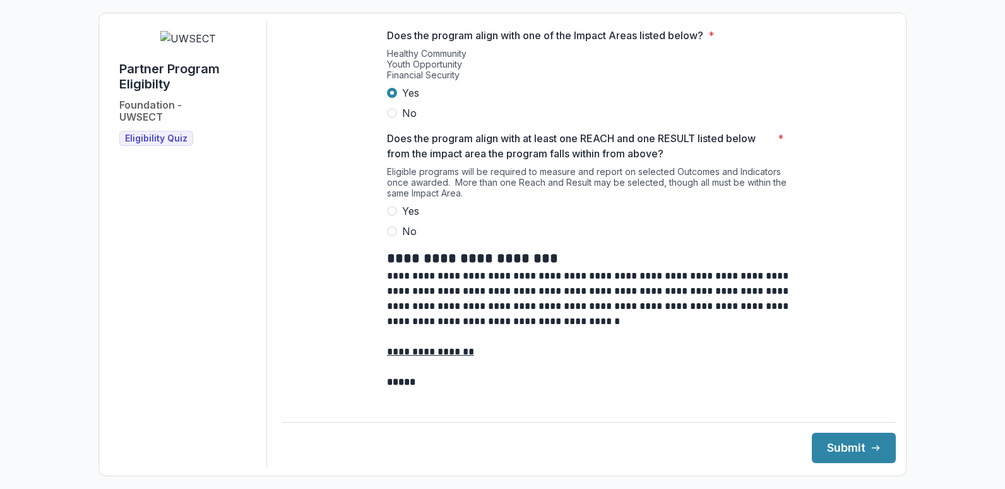
scroll to position [1015, 0]
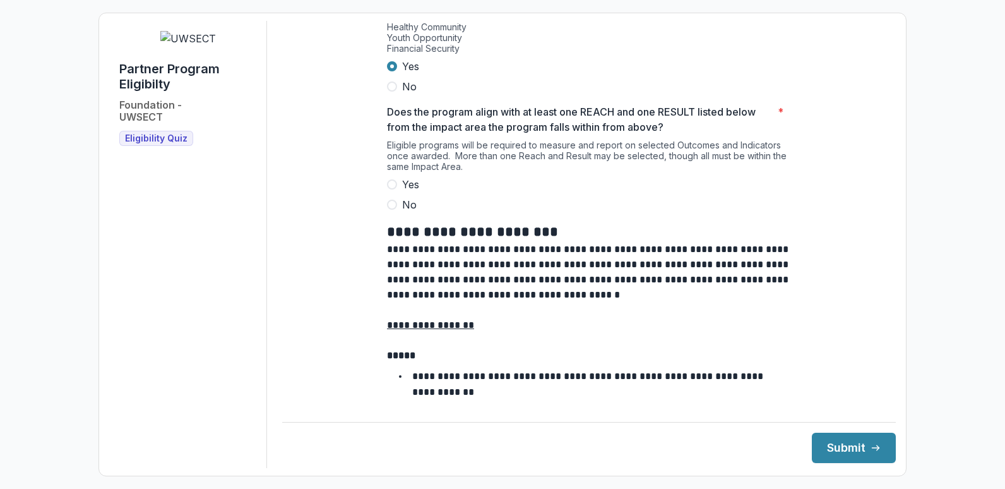
click at [393, 189] on span at bounding box center [392, 184] width 10 height 10
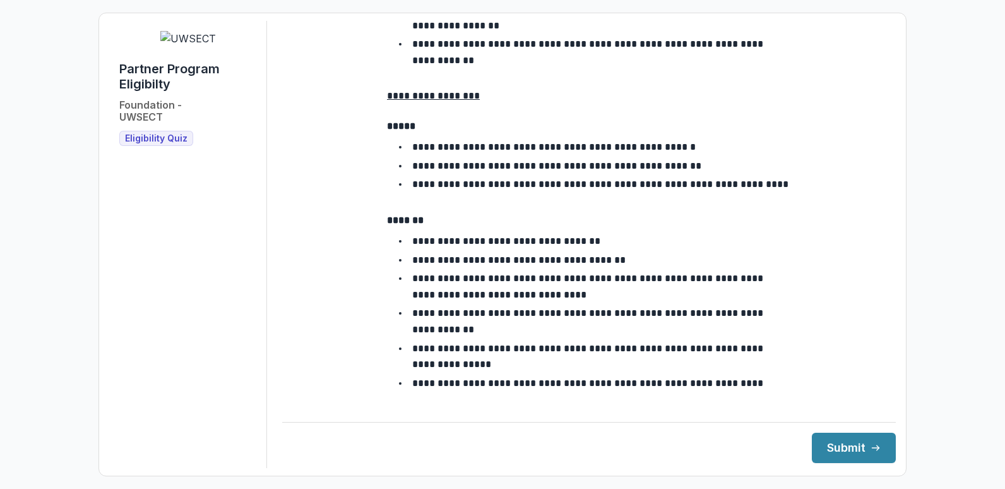
scroll to position [2271, 0]
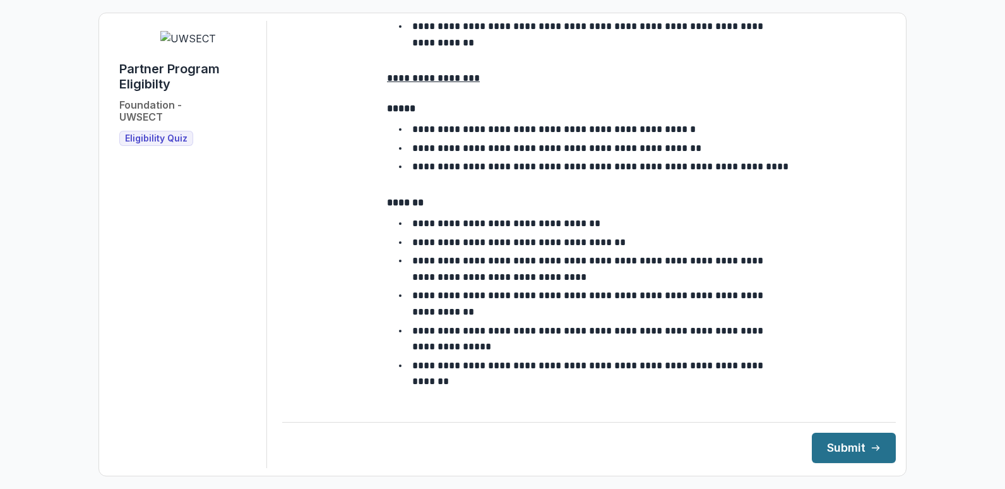
click at [831, 443] on button "Submit" at bounding box center [854, 447] width 84 height 30
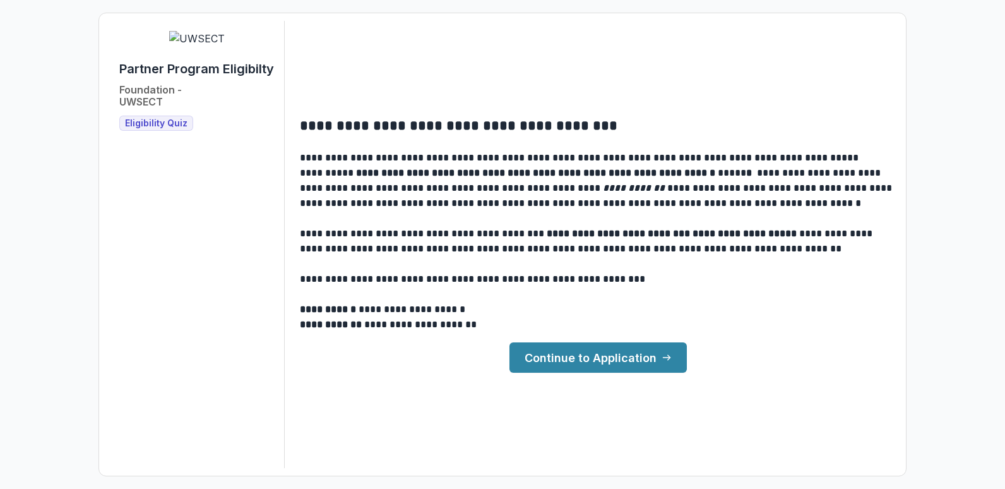
click at [608, 354] on link "Continue to Application" at bounding box center [597, 357] width 177 height 30
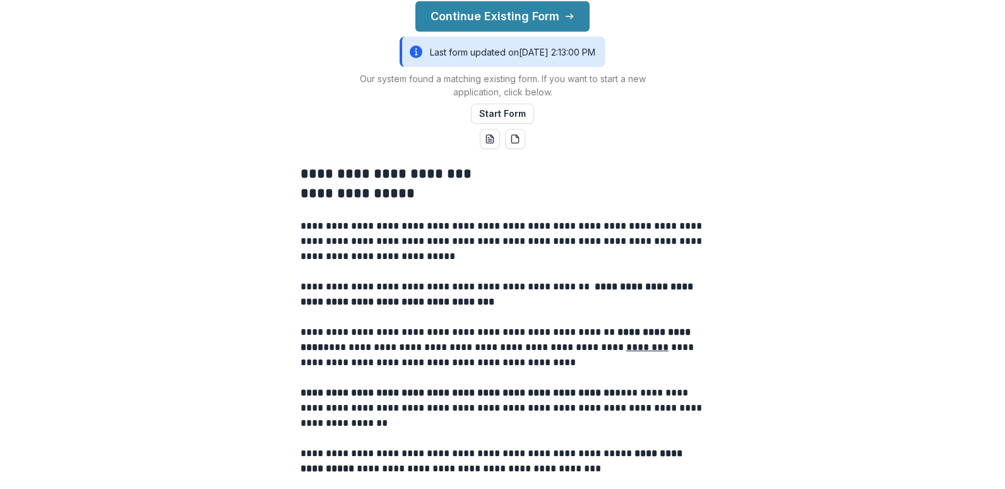
scroll to position [309, 0]
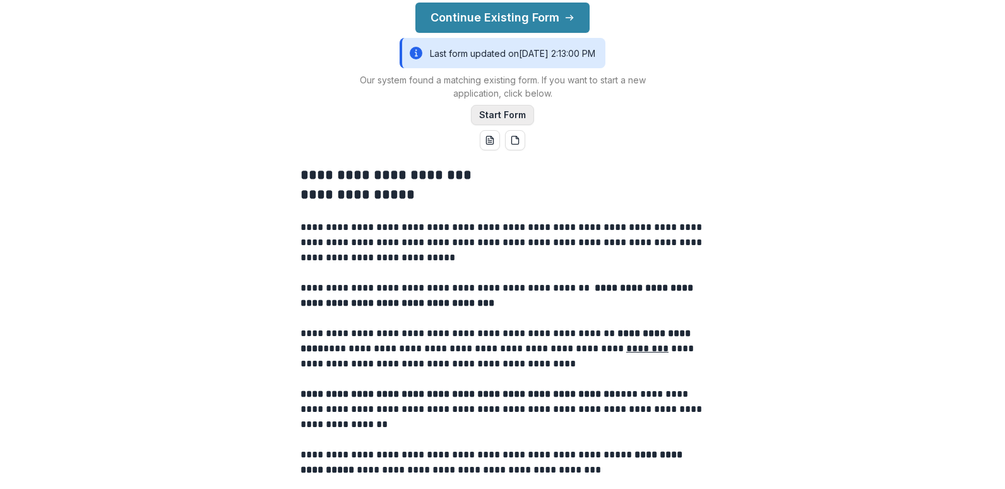
click at [521, 125] on button "Start Form" at bounding box center [502, 115] width 63 height 20
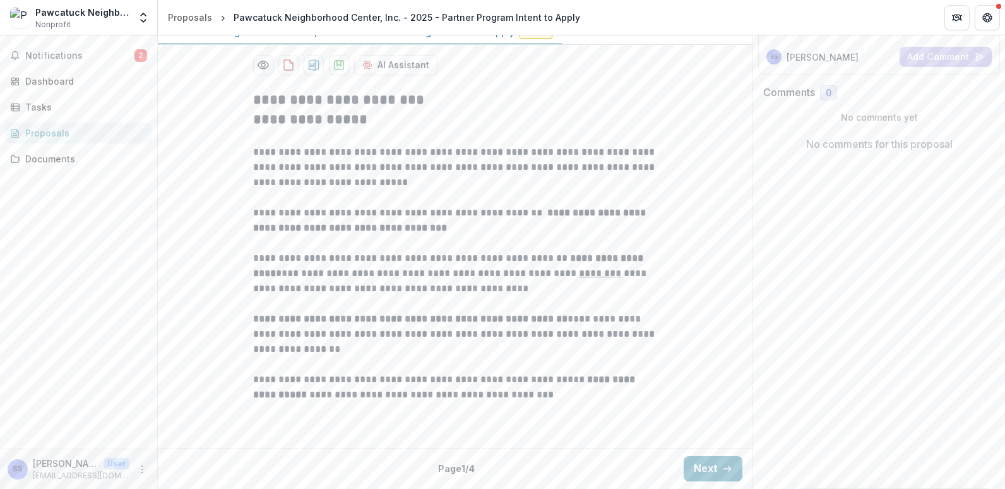
scroll to position [268, 0]
click at [701, 480] on button "Next" at bounding box center [713, 468] width 59 height 25
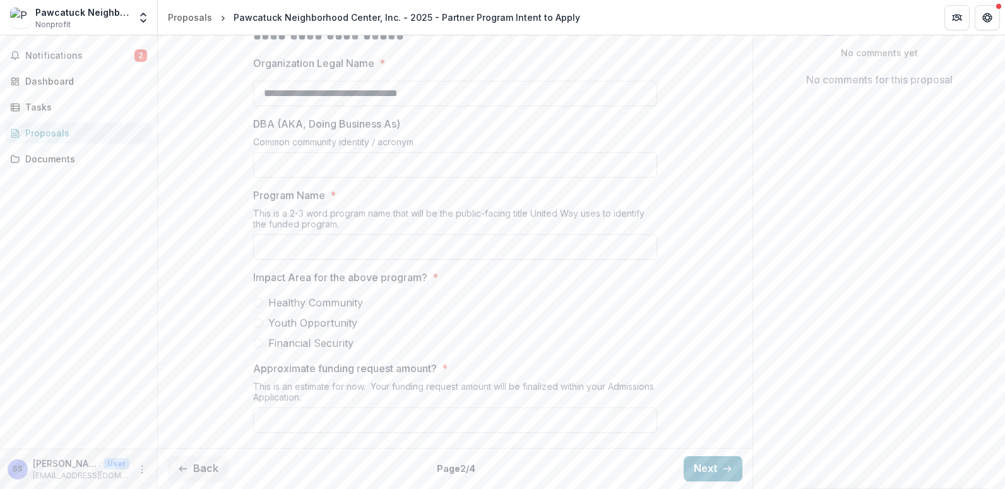
click at [382, 259] on input "Program Name *" at bounding box center [455, 246] width 404 height 25
type input "**********"
click at [261, 310] on label "Healthy Community" at bounding box center [455, 302] width 404 height 15
click at [261, 350] on label "Financial Security" at bounding box center [455, 342] width 404 height 15
click at [258, 307] on span at bounding box center [258, 302] width 10 height 10
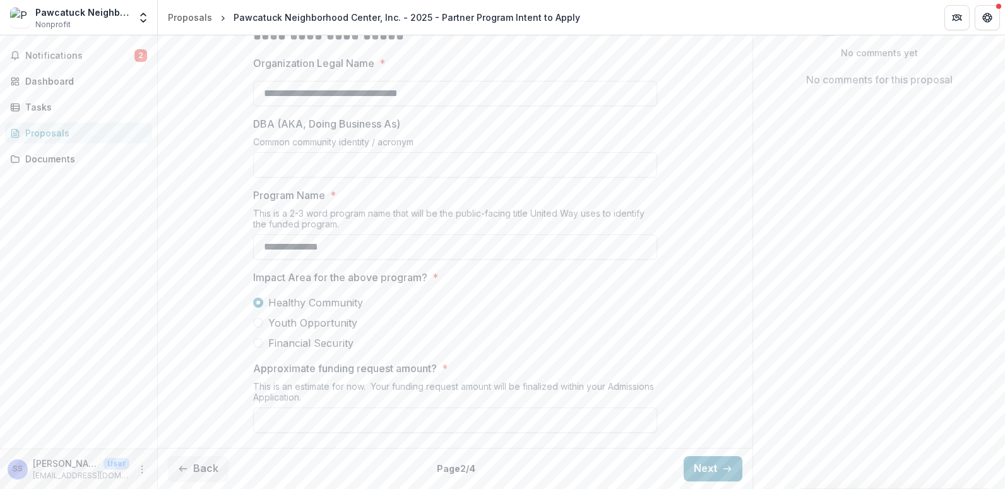
scroll to position [353, 0]
click at [334, 420] on input "Approximate funding request amount? *" at bounding box center [455, 419] width 404 height 25
type input "*******"
click at [700, 459] on button "Next" at bounding box center [713, 468] width 59 height 25
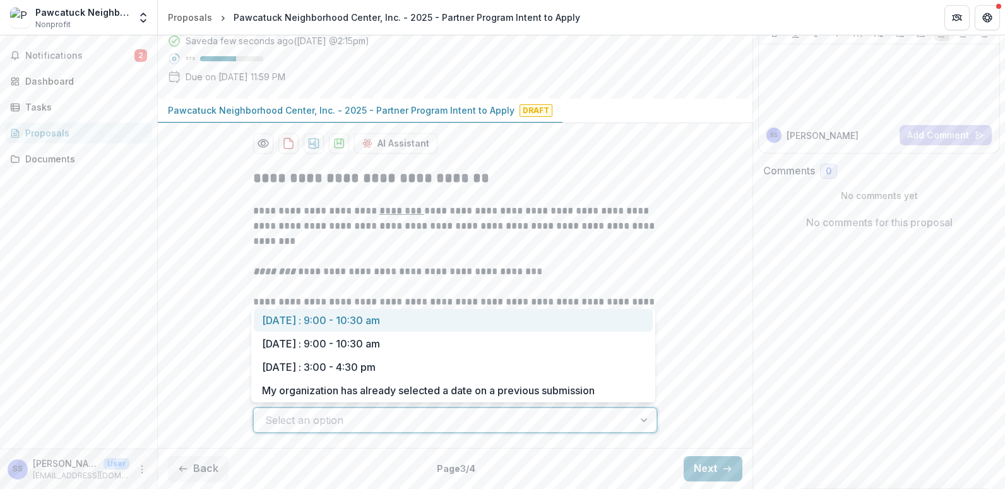
click at [485, 429] on div "Select an option" at bounding box center [444, 420] width 380 height 20
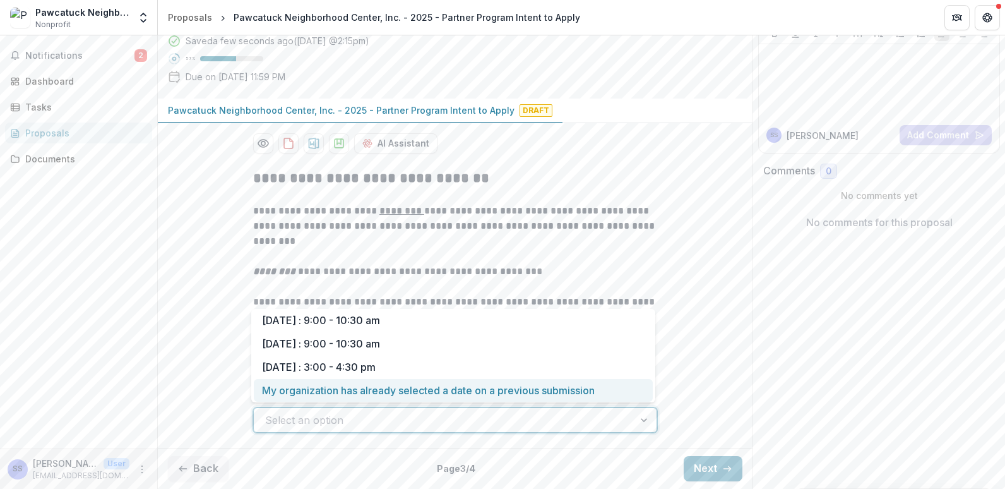
click at [452, 391] on div "My organization has already selected a date on a previous submission" at bounding box center [453, 390] width 399 height 23
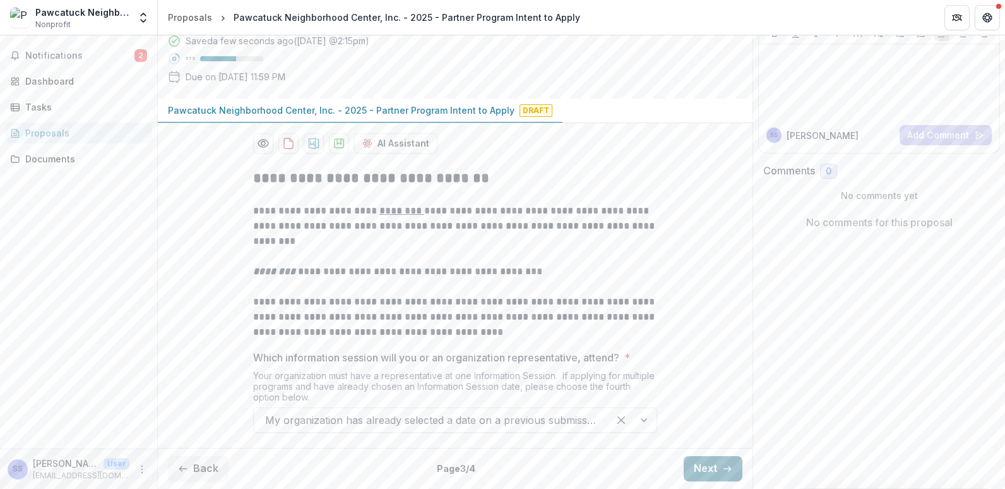
click at [708, 464] on button "Next" at bounding box center [713, 468] width 59 height 25
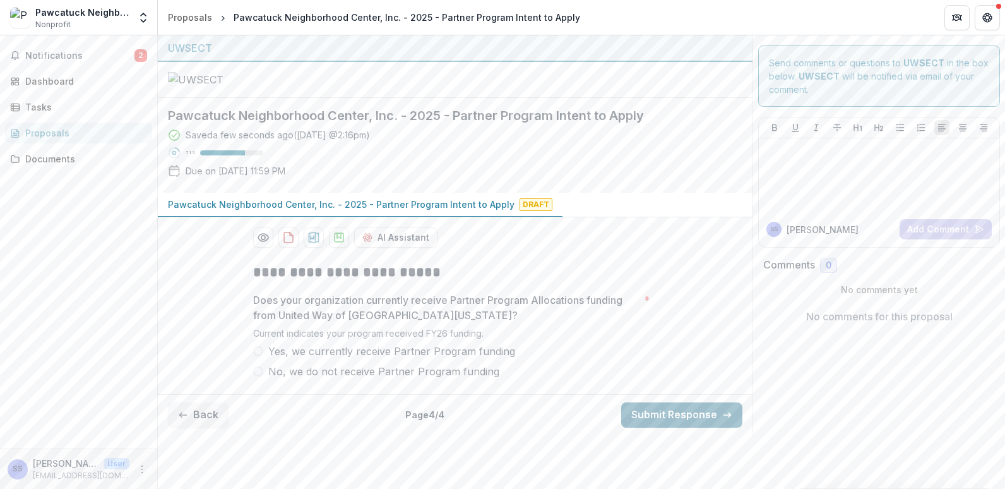
click at [706, 427] on button "Submit Response" at bounding box center [681, 414] width 121 height 25
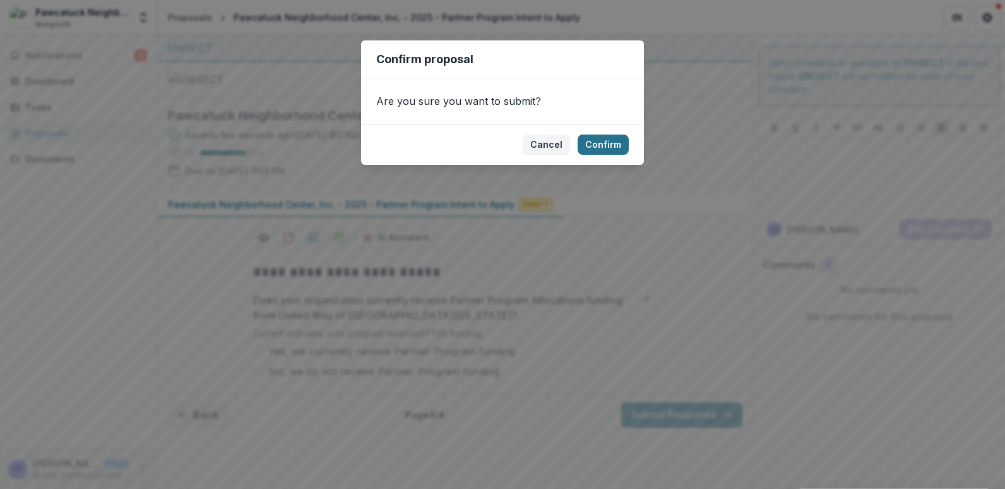
click at [603, 138] on button "Confirm" at bounding box center [603, 144] width 51 height 20
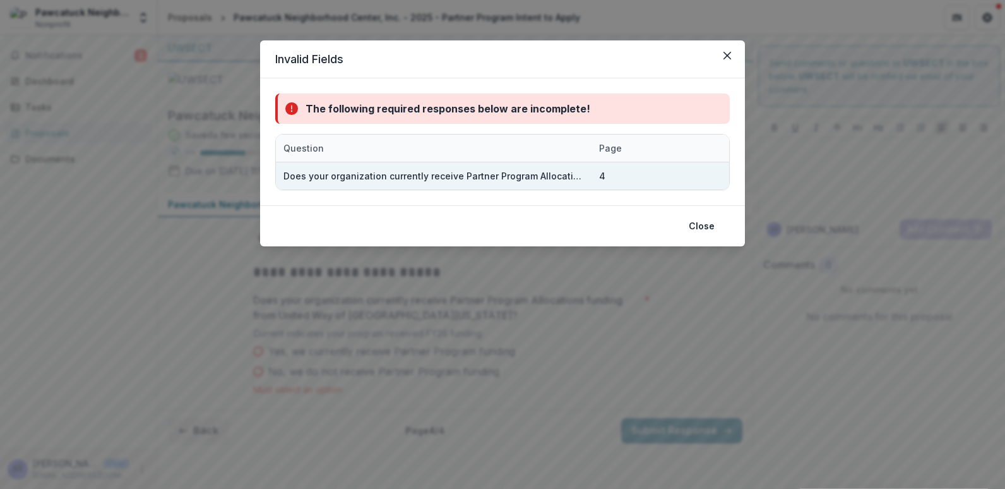
click at [587, 182] on div "Does your organization currently receive Partner Program Allocations funding fr…" at bounding box center [434, 175] width 316 height 27
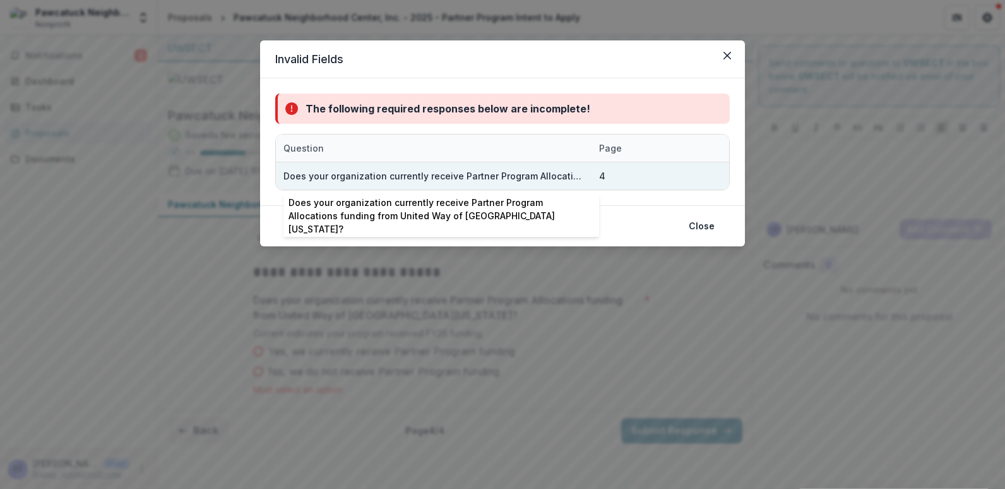
click at [484, 181] on div "Does your organization currently receive Partner Program Allocations funding fr…" at bounding box center [433, 175] width 300 height 13
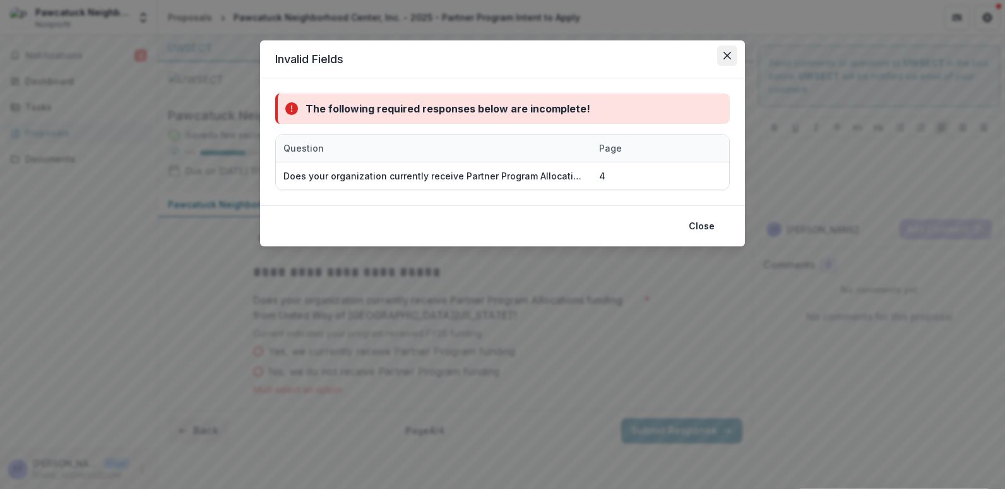
click at [725, 60] on button "Close" at bounding box center [727, 55] width 20 height 20
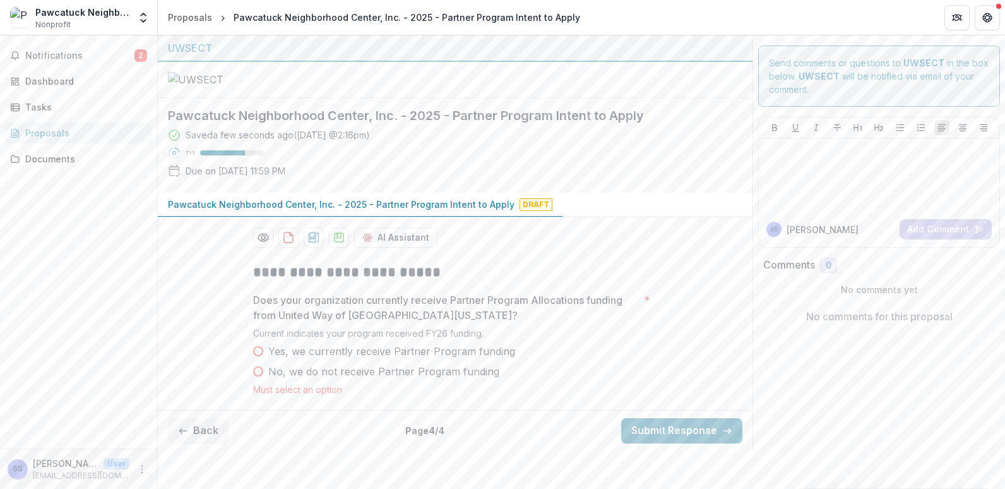
scroll to position [78, 0]
click at [259, 356] on span at bounding box center [258, 351] width 10 height 10
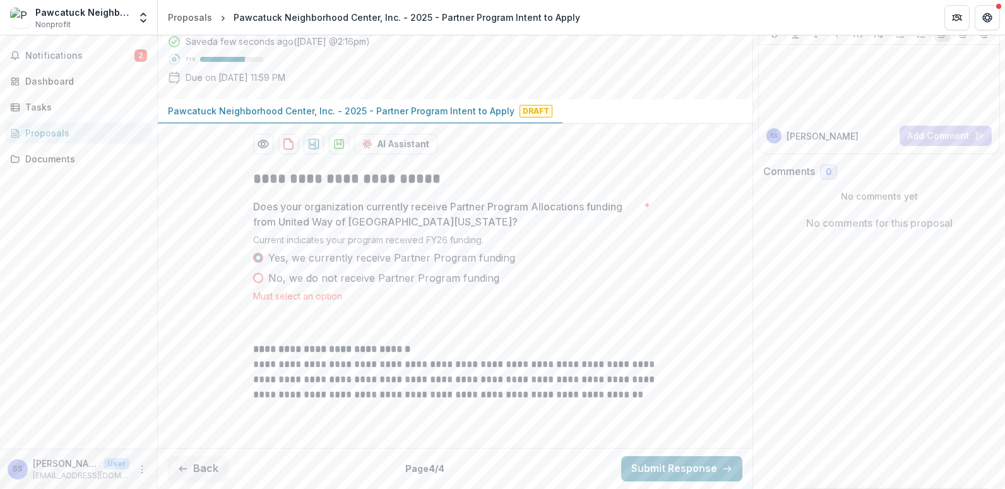
scroll to position [210, 0]
click at [659, 475] on button "Submit Response" at bounding box center [681, 468] width 121 height 25
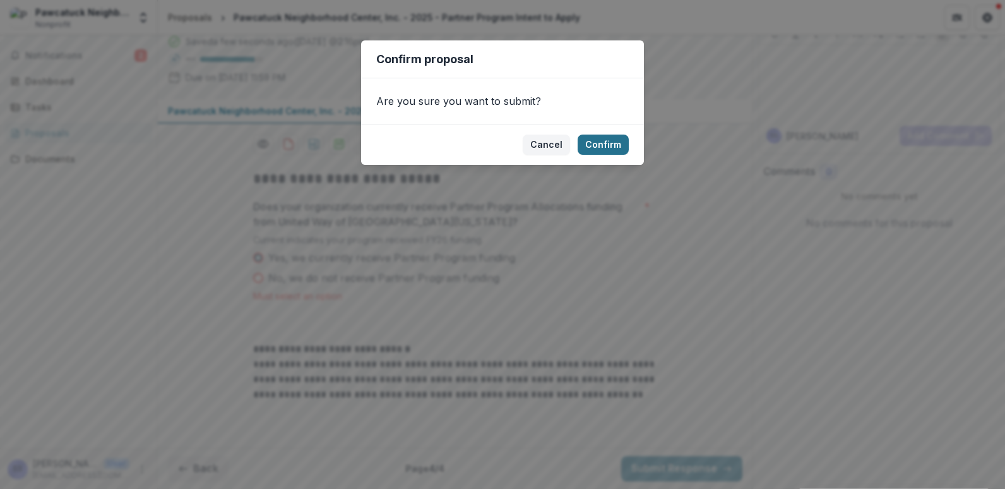
click at [612, 138] on button "Confirm" at bounding box center [603, 144] width 51 height 20
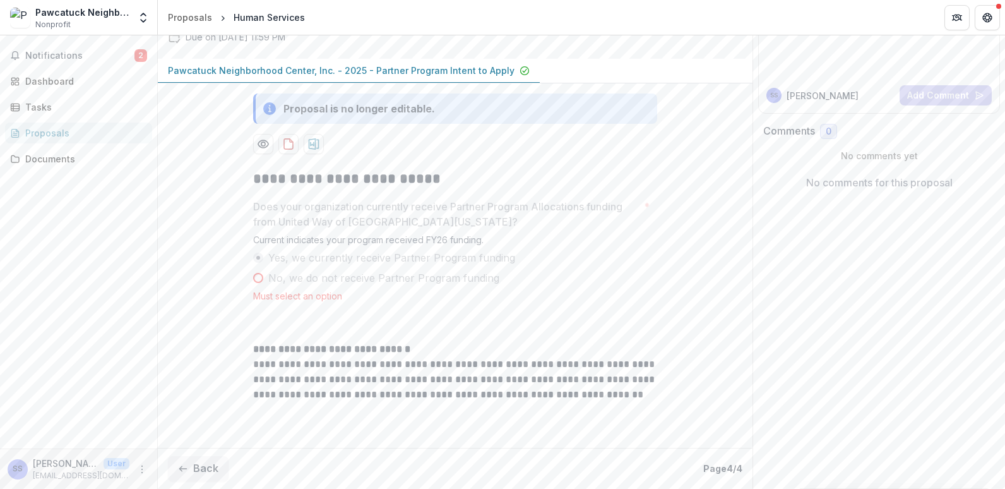
scroll to position [250, 0]
